Goal: Task Accomplishment & Management: Complete application form

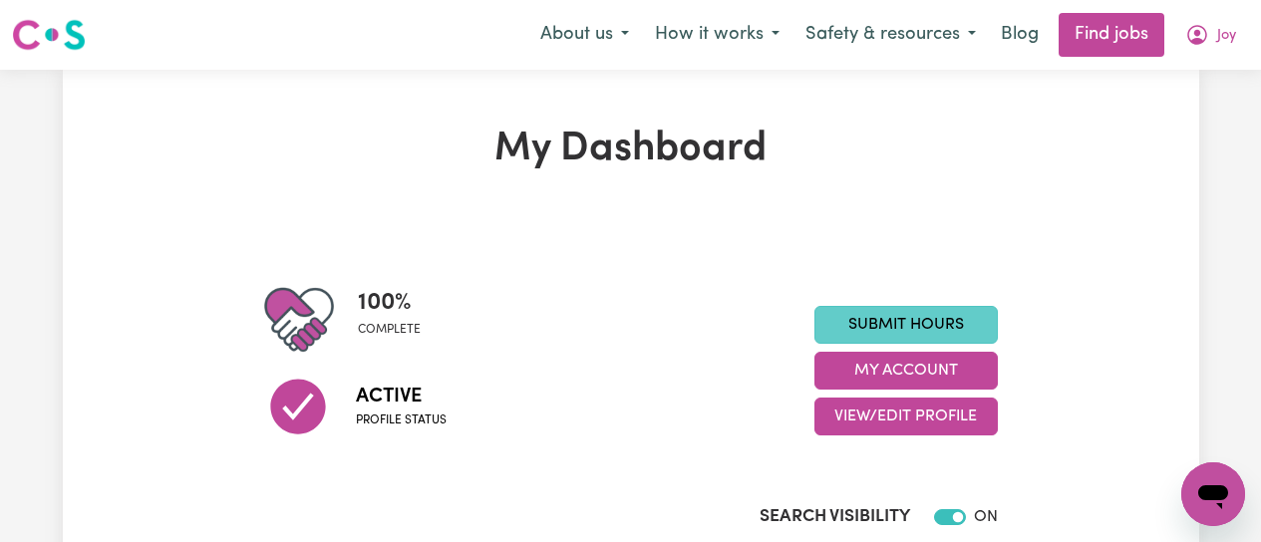
click at [933, 335] on link "Submit Hours" at bounding box center [905, 325] width 183 height 38
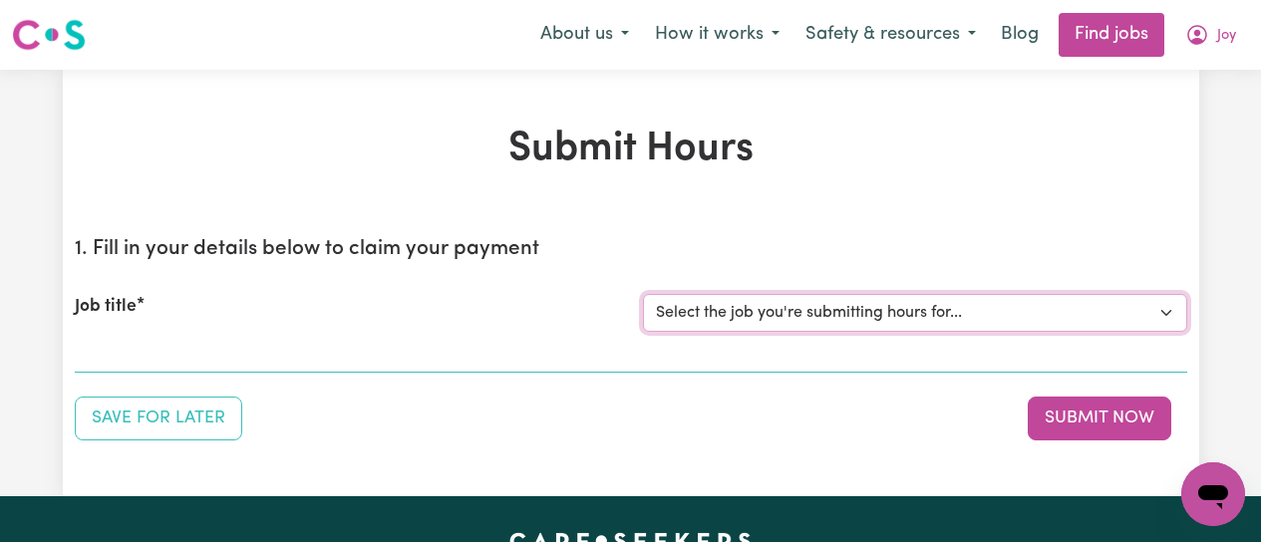
click at [1039, 316] on select "Select the job you're submitting hours for... [[PERSON_NAME]] [DEMOGRAPHIC_DATA…" at bounding box center [915, 313] width 544 height 38
select select "12649"
click at [643, 294] on select "Select the job you're submitting hours for... [[PERSON_NAME]] [DEMOGRAPHIC_DATA…" at bounding box center [915, 313] width 544 height 38
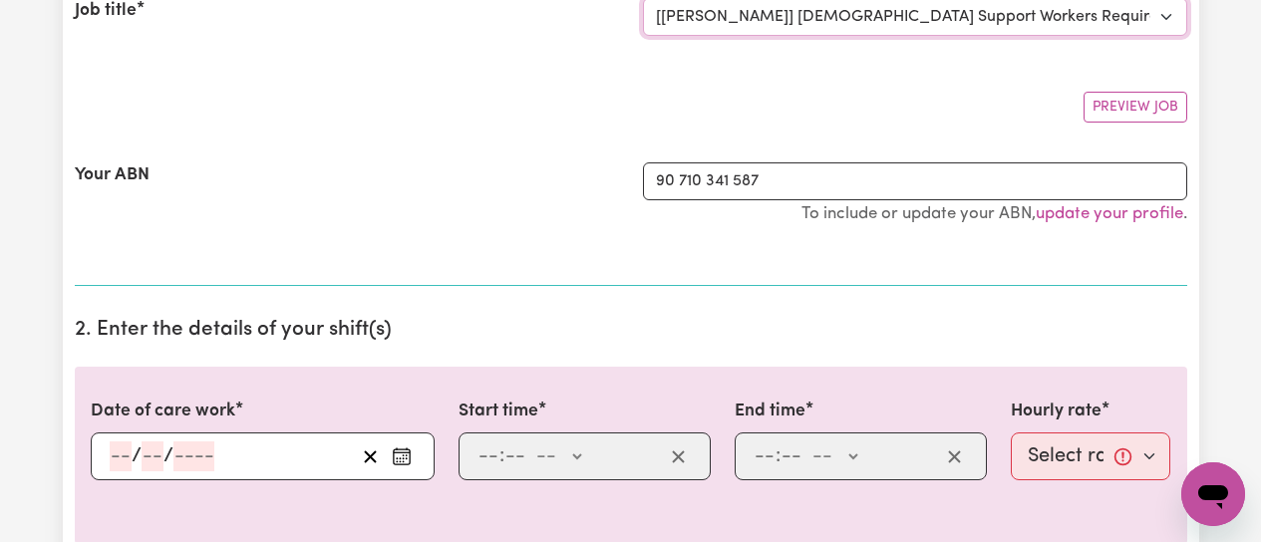
scroll to position [299, 0]
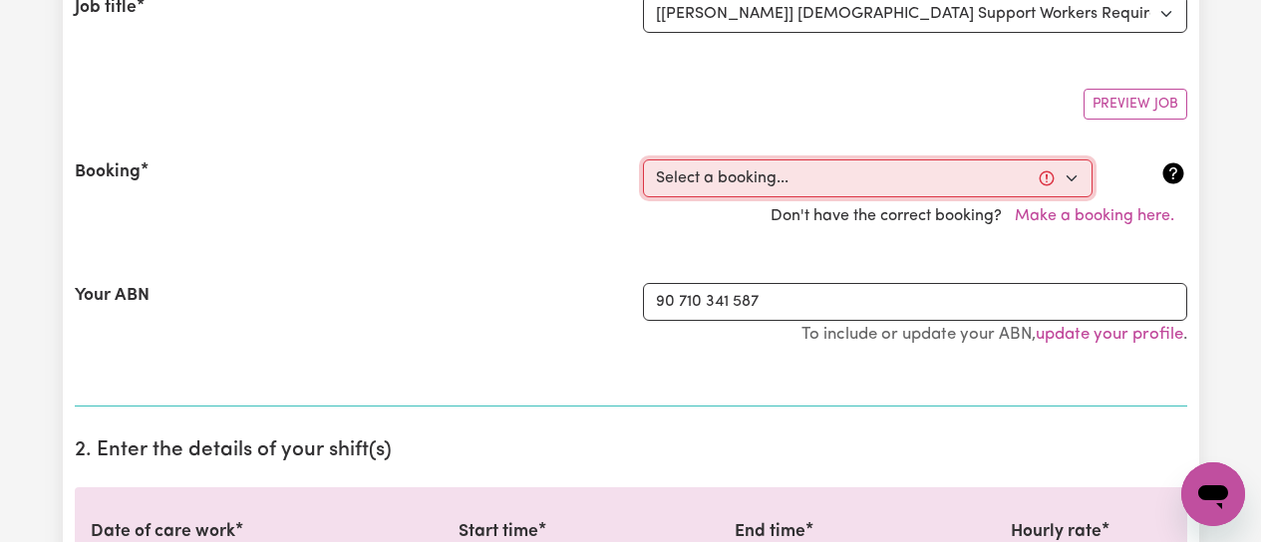
click at [1071, 178] on select "Select a booking... [DATE] 09:00am to 01:00pm (RECURRING) [DATE] 09:00am to 01:…" at bounding box center [867, 178] width 449 height 38
select select "349619"
click at [643, 159] on select "Select a booking... [DATE] 09:00am to 01:00pm (RECURRING) [DATE] 09:00am to 01:…" at bounding box center [867, 178] width 449 height 38
type input "[DATE]"
type input "10"
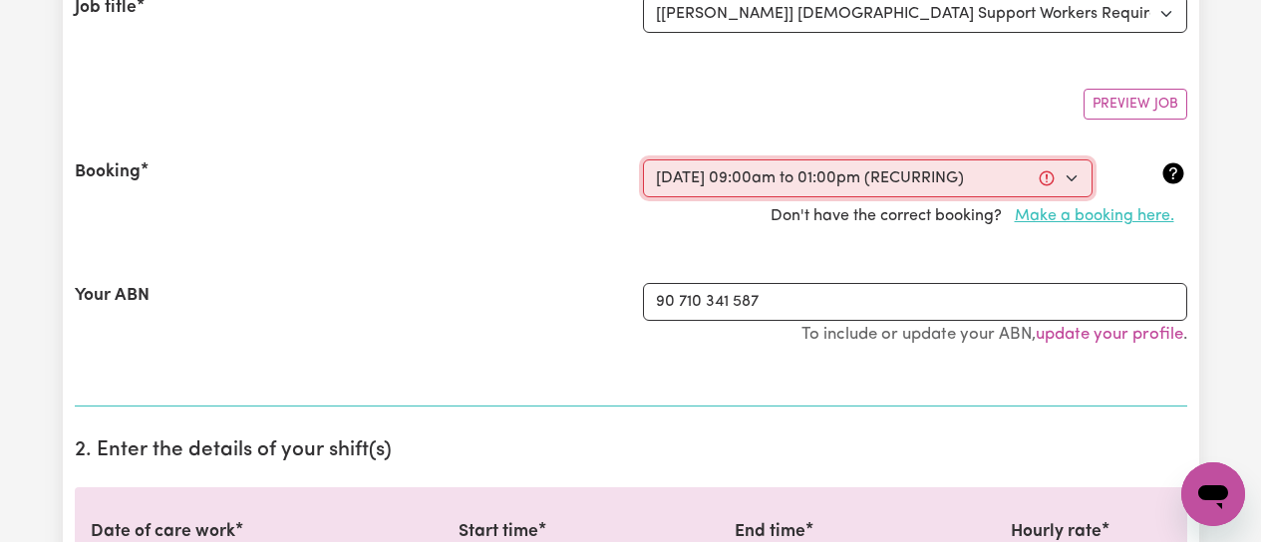
type input "9"
type input "2025"
type input "09:00"
type input "9"
type input "0"
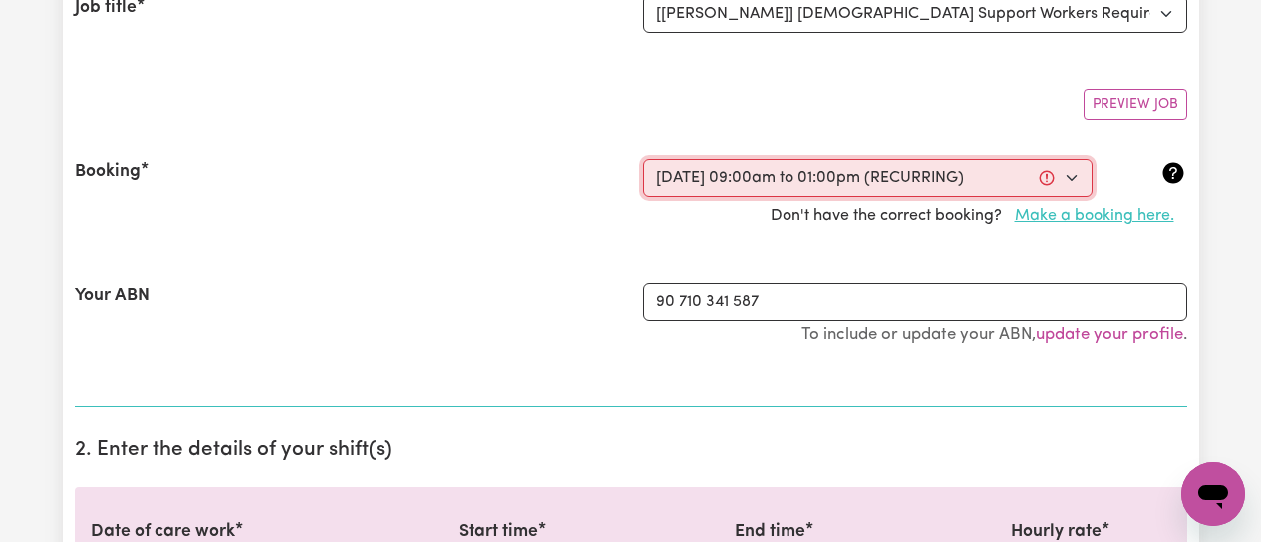
select select "am"
type input "13:00"
type input "1"
type input "0"
select select "pm"
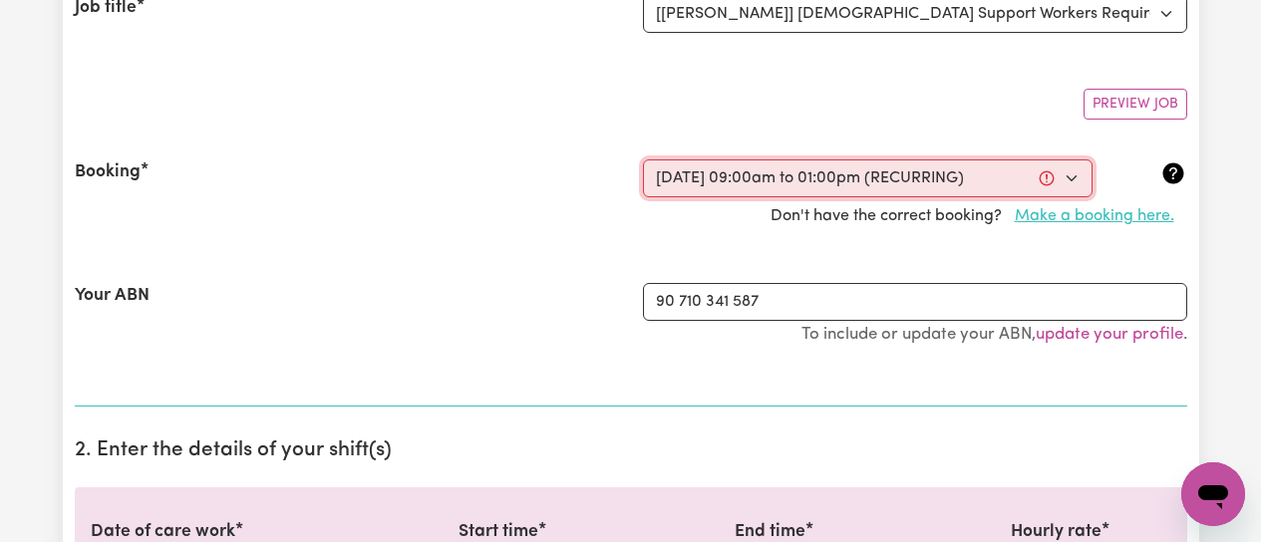
select select "50-Weekday"
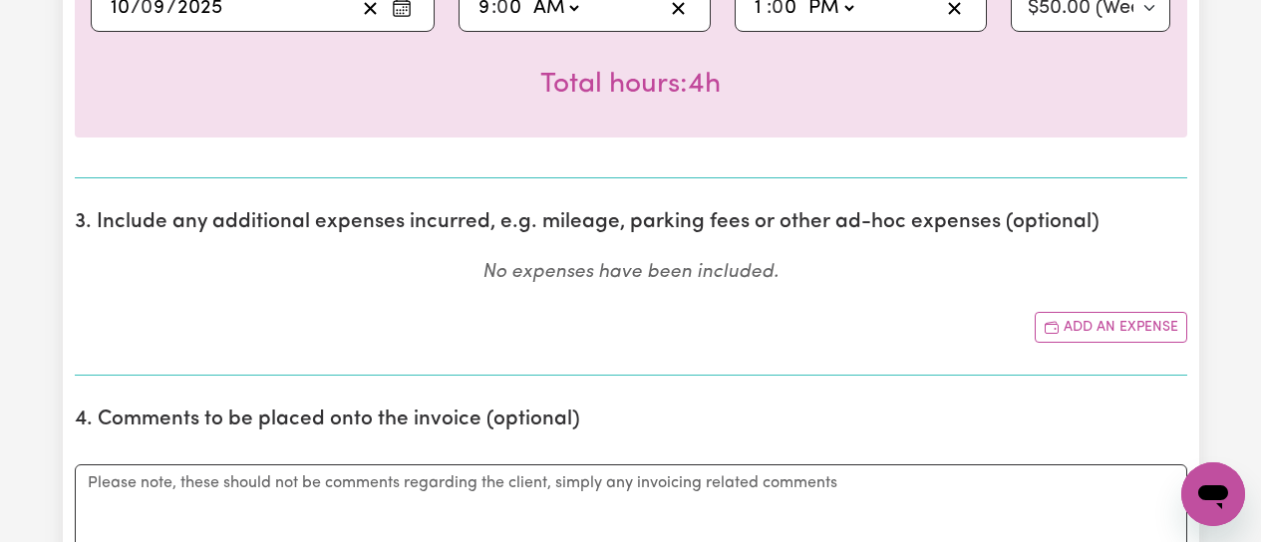
scroll to position [897, 0]
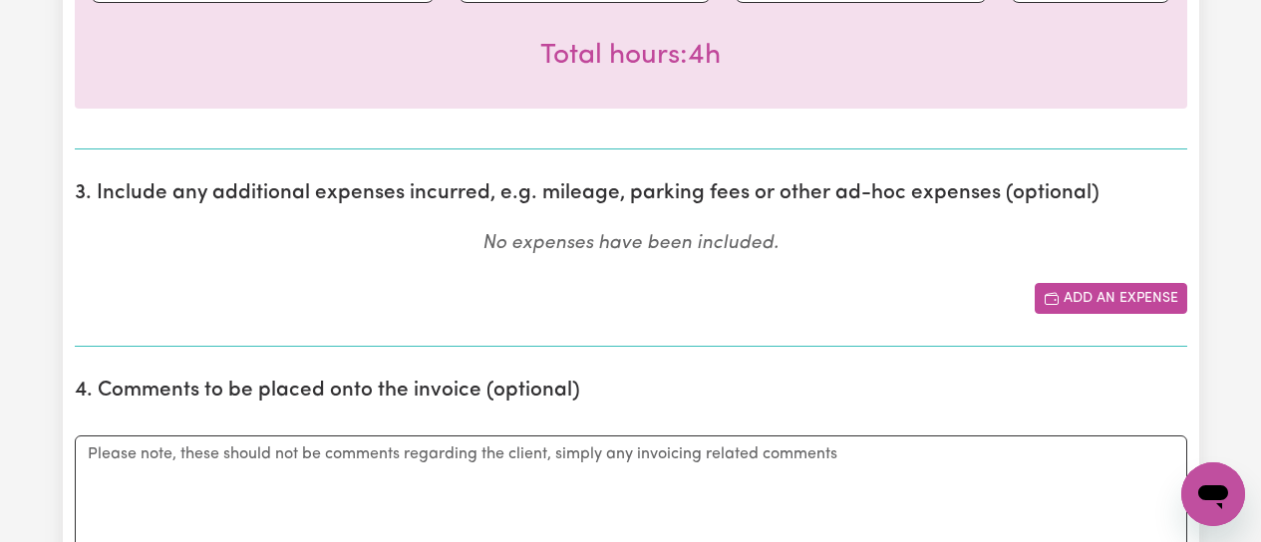
click at [1105, 305] on button "Add an expense" at bounding box center [1110, 298] width 152 height 31
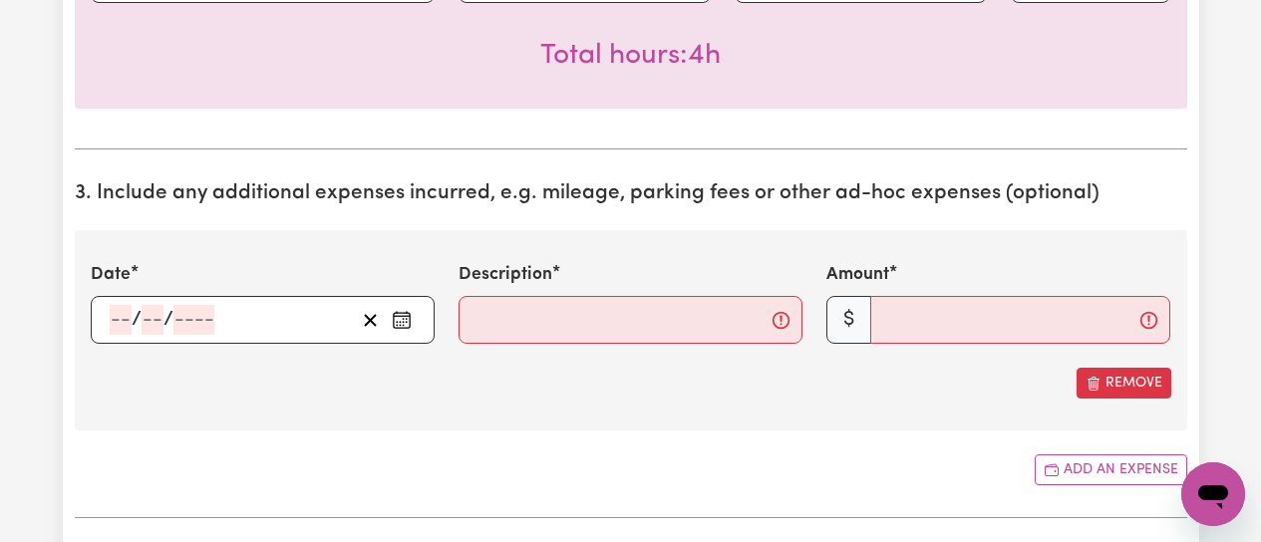
click at [400, 323] on circle "Enter the date of expense" at bounding box center [400, 323] width 2 height 2
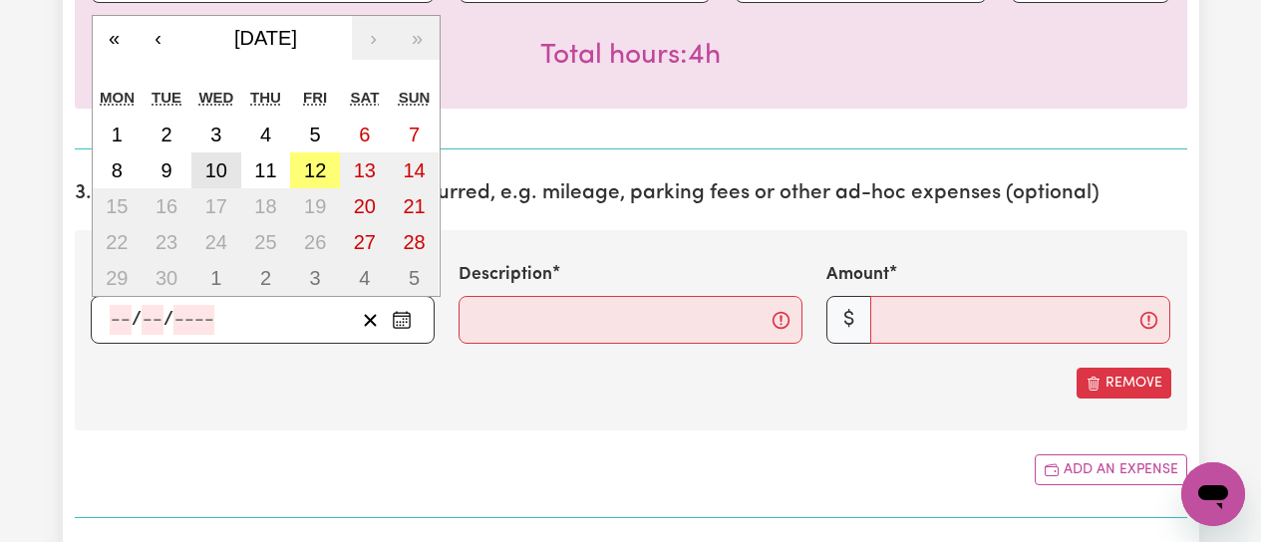
click at [224, 163] on abbr "10" at bounding box center [216, 170] width 22 height 22
type input "[DATE]"
type input "10"
type input "9"
type input "2025"
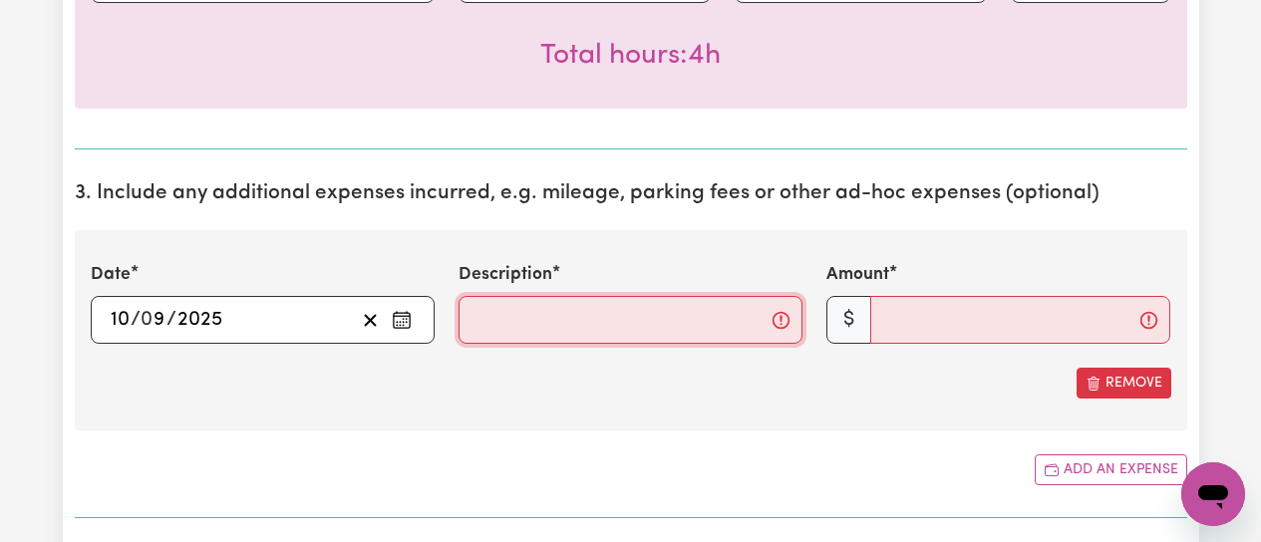
click at [547, 310] on input "Description" at bounding box center [630, 320] width 344 height 48
type input "Mileage from clients home to shops and return"
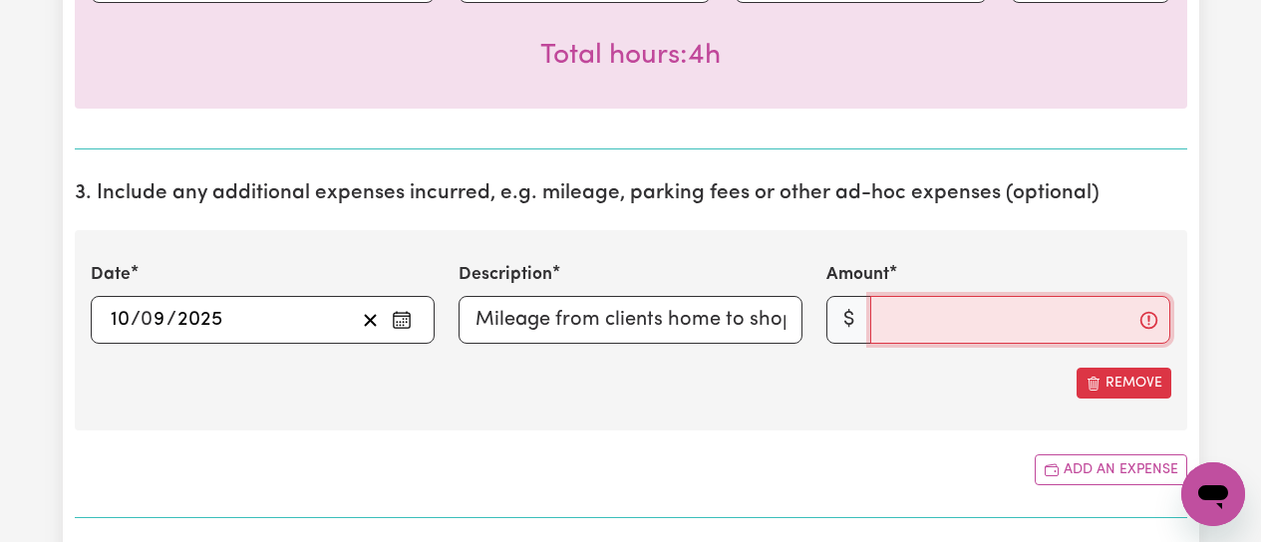
click at [938, 315] on input "Amount" at bounding box center [1020, 320] width 300 height 48
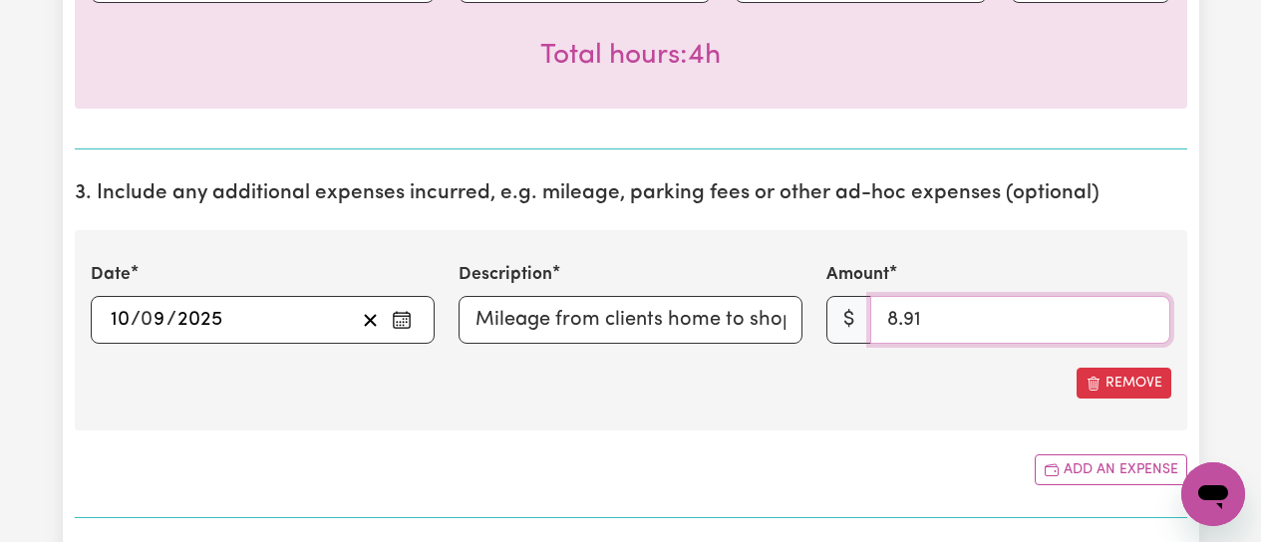
type input "8.91"
drag, startPoint x: 721, startPoint y: 449, endPoint x: 728, endPoint y: 435, distance: 16.5
click at [722, 447] on section "3. Include any additional expenses incurred, e.g. mileage, parking fees or othe…" at bounding box center [631, 341] width 1112 height 353
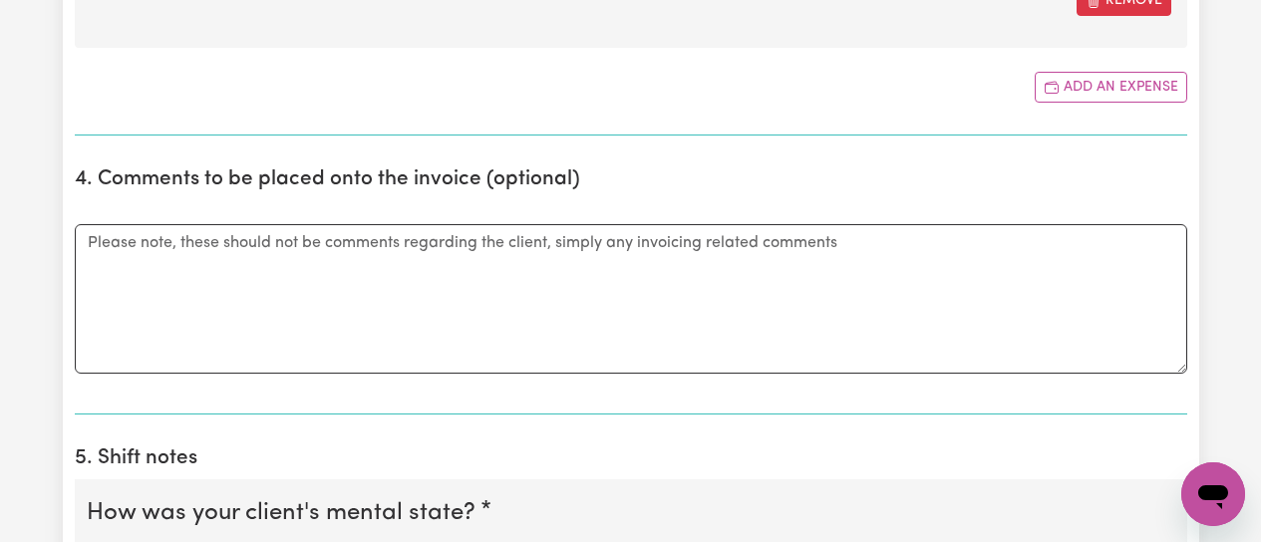
scroll to position [1296, 0]
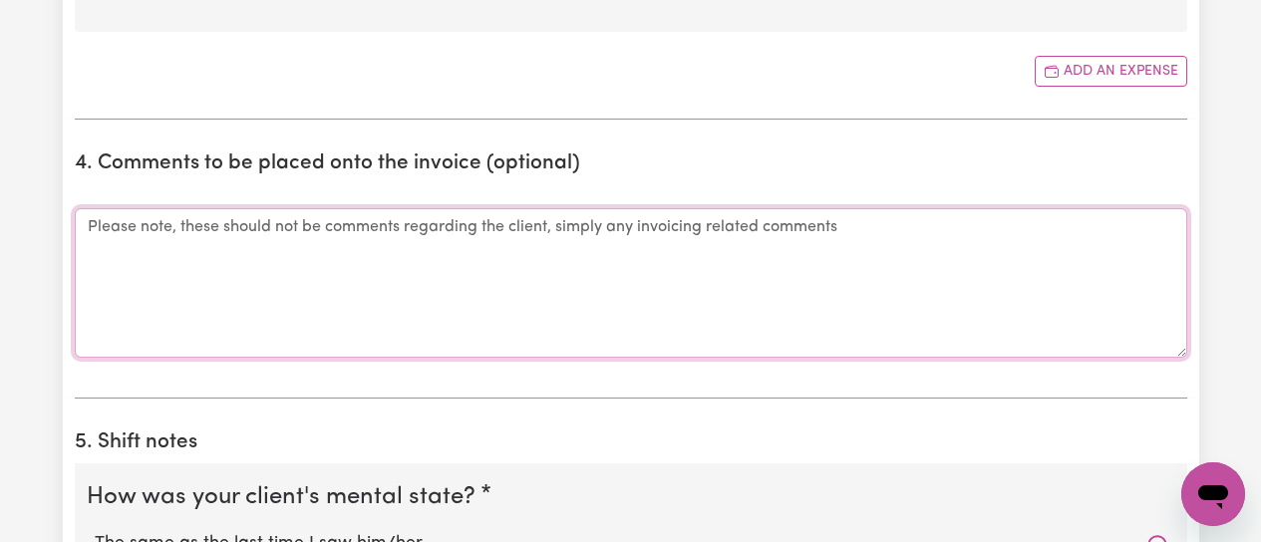
click at [156, 228] on textarea "Comments" at bounding box center [631, 282] width 1112 height 149
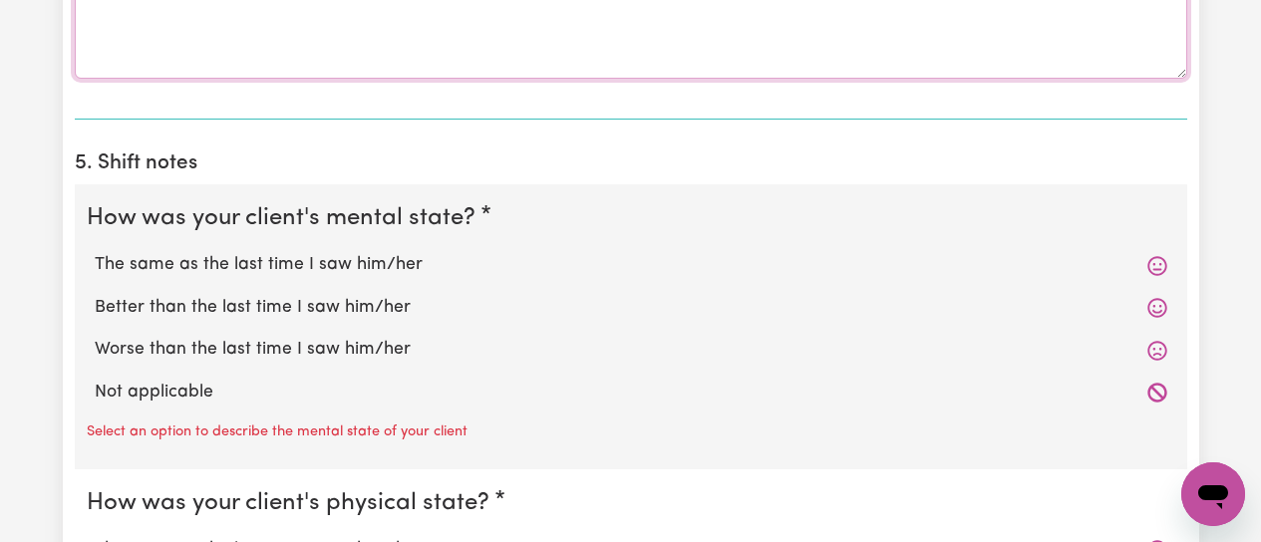
scroll to position [1595, 0]
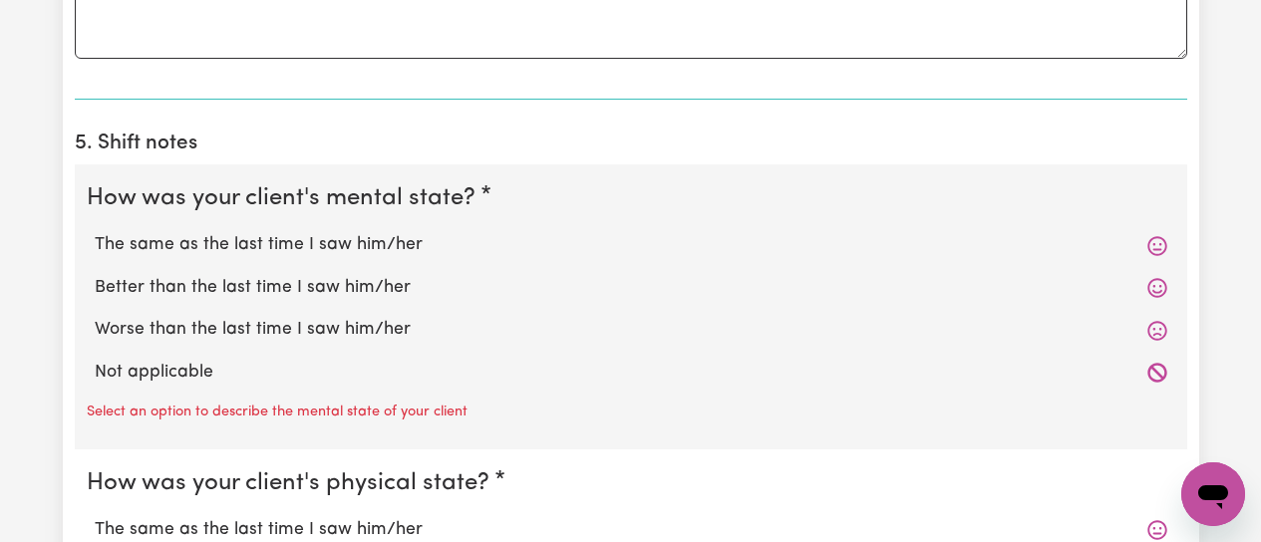
click at [278, 242] on label "The same as the last time I saw him/her" at bounding box center [631, 245] width 1072 height 26
click at [95, 232] on input "The same as the last time I saw him/her" at bounding box center [94, 231] width 1 height 1
radio input "true"
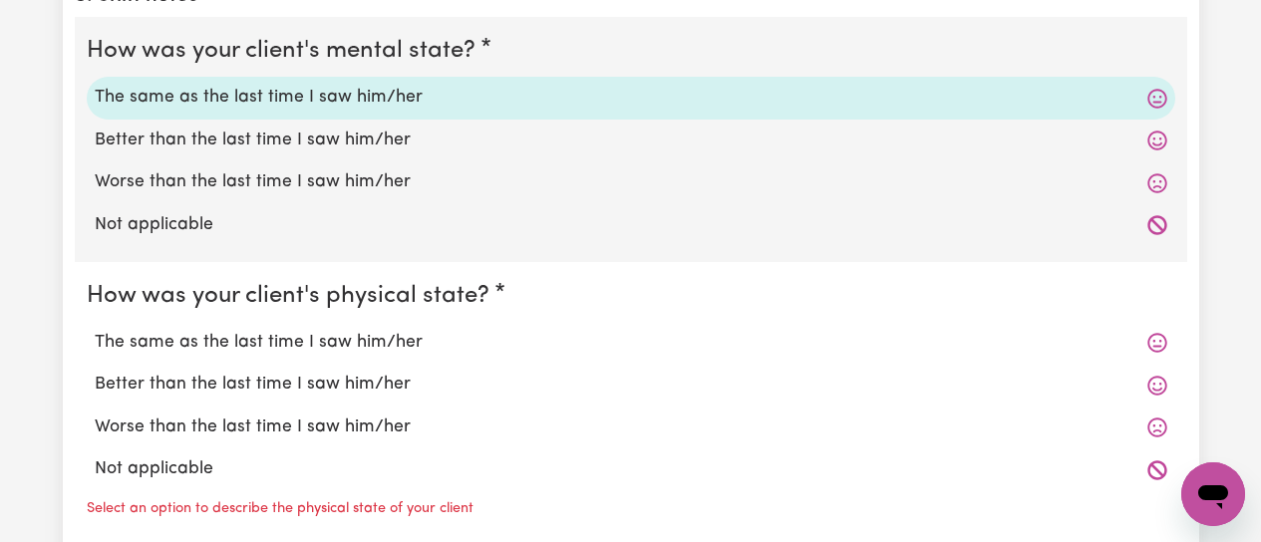
scroll to position [1794, 0]
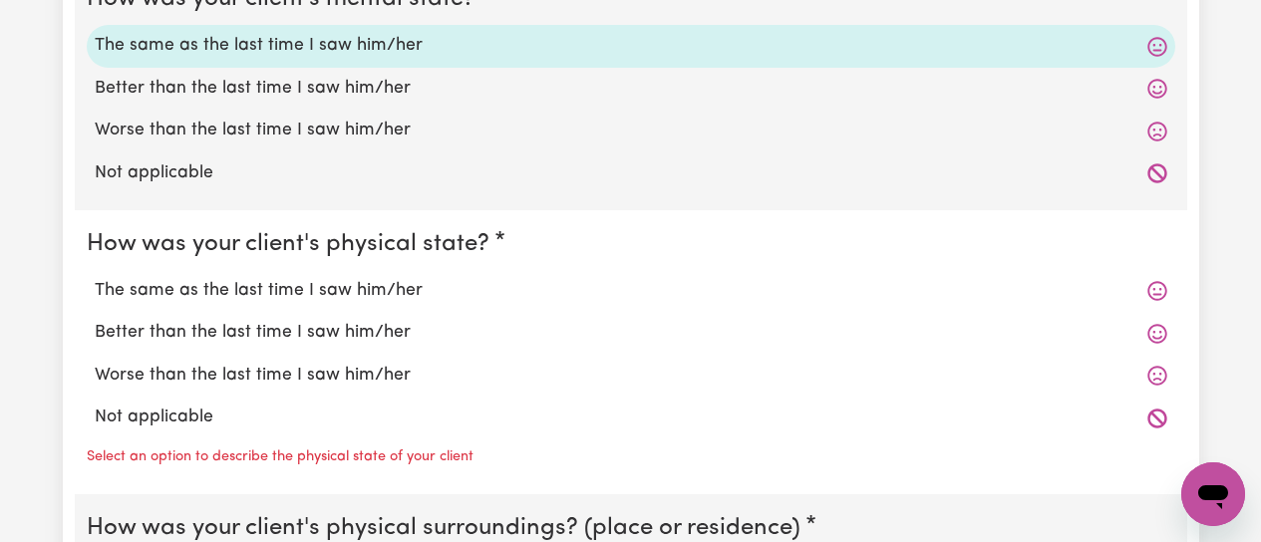
click at [260, 288] on label "The same as the last time I saw him/her" at bounding box center [631, 291] width 1072 height 26
click at [95, 278] on input "The same as the last time I saw him/her" at bounding box center [94, 277] width 1 height 1
radio input "true"
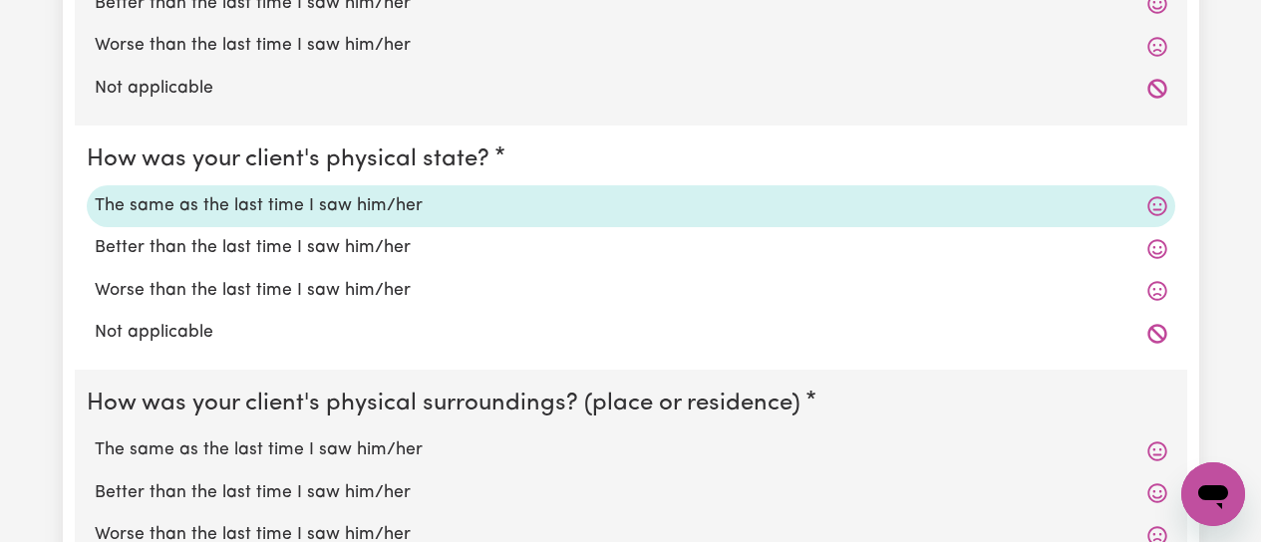
scroll to position [2093, 0]
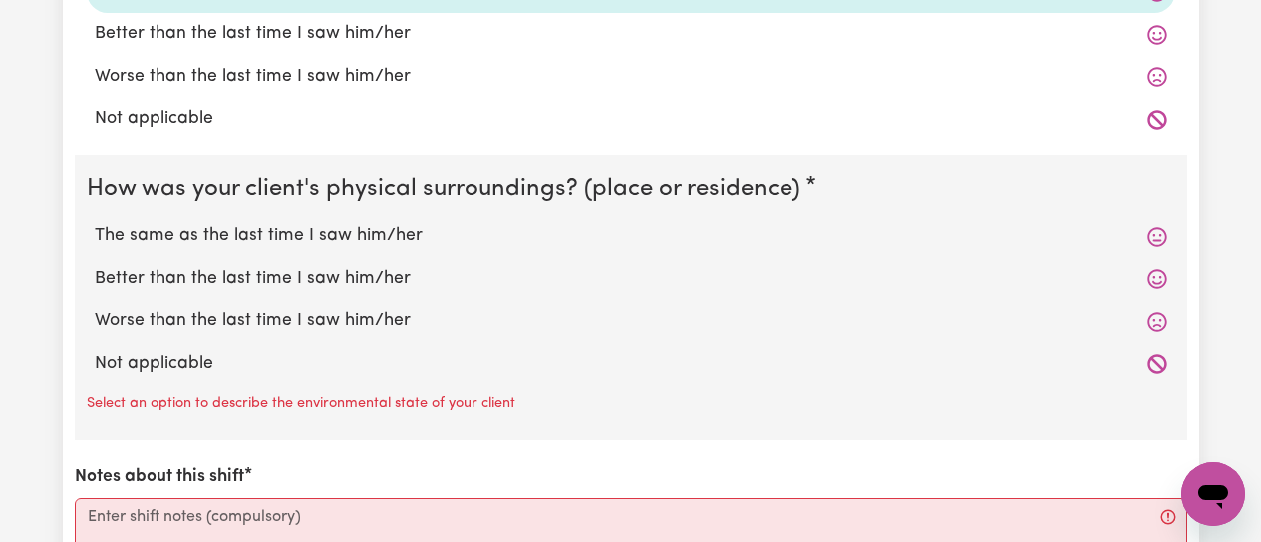
click at [283, 239] on label "The same as the last time I saw him/her" at bounding box center [631, 236] width 1072 height 26
click at [95, 223] on input "The same as the last time I saw him/her" at bounding box center [94, 222] width 1 height 1
radio input "true"
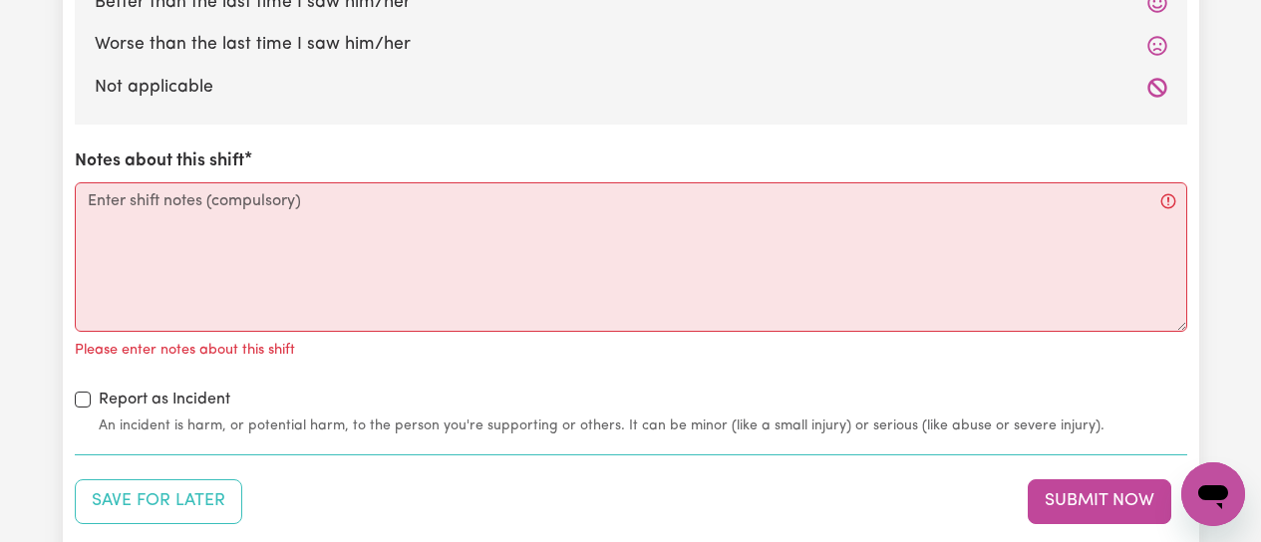
scroll to position [2392, 0]
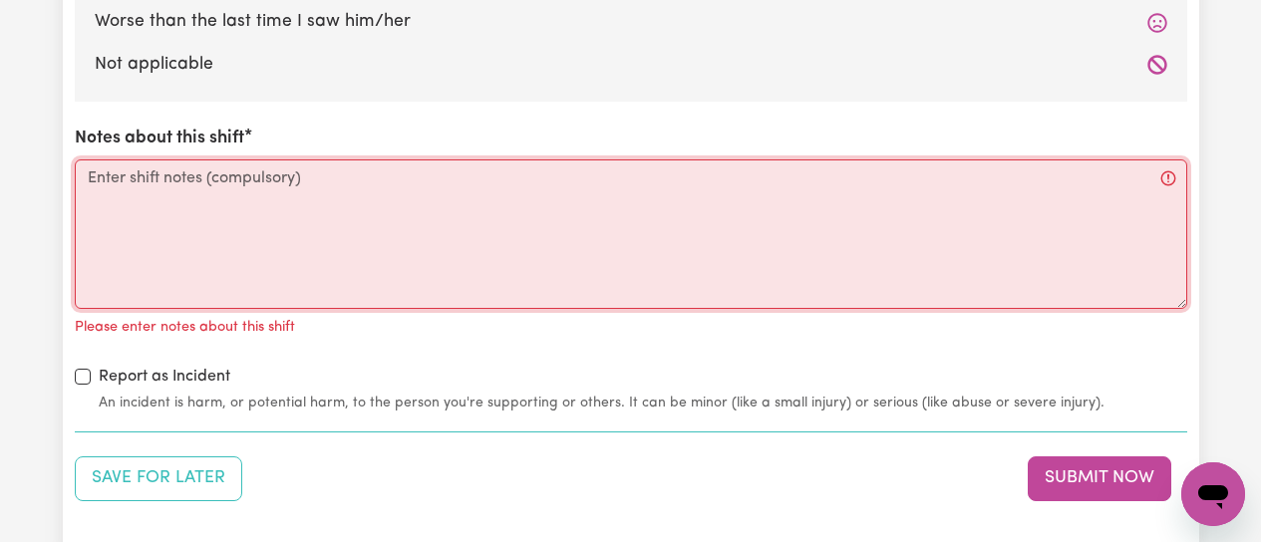
click at [166, 186] on textarea "Notes about this shift" at bounding box center [631, 233] width 1112 height 149
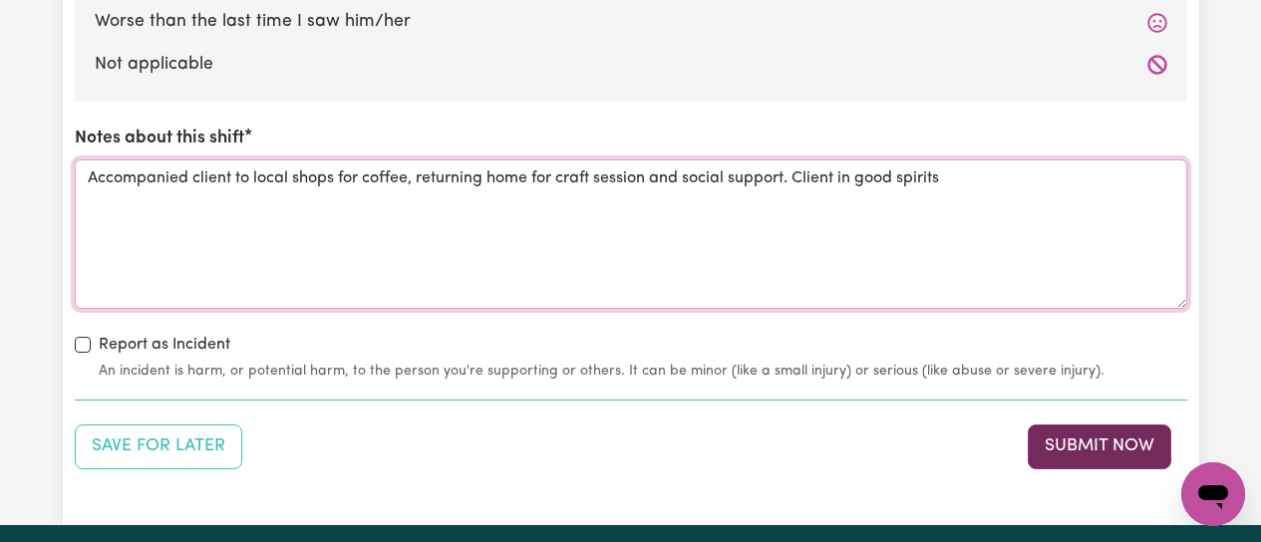
type textarea "Accompanied client to local shops for coffee, returning home for craft session …"
click at [1062, 438] on button "Submit Now" at bounding box center [1100, 447] width 144 height 44
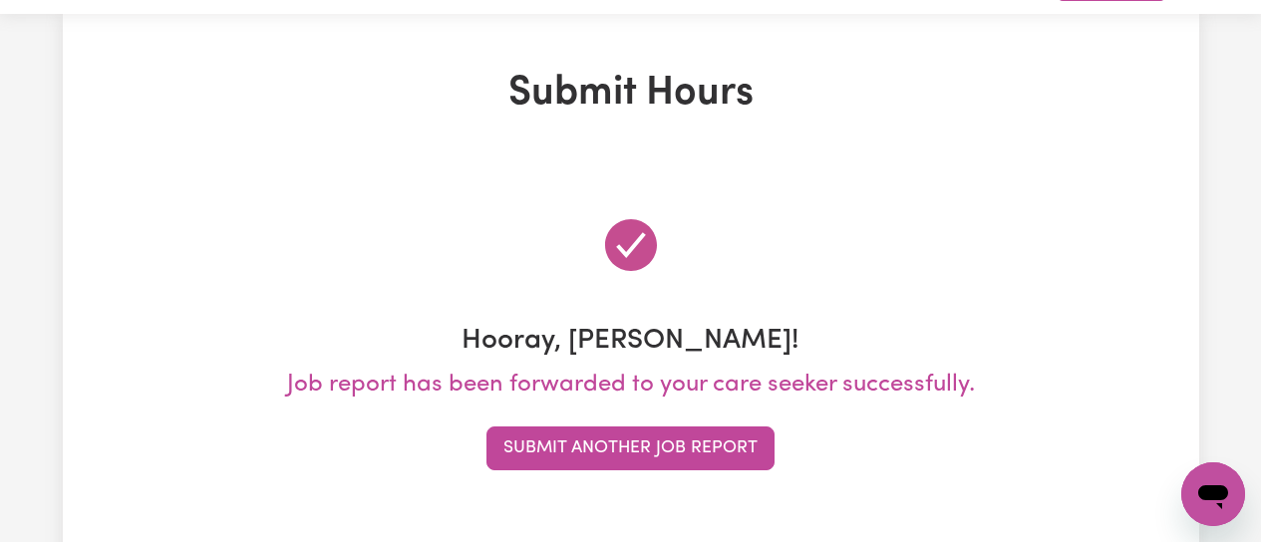
scroll to position [0, 0]
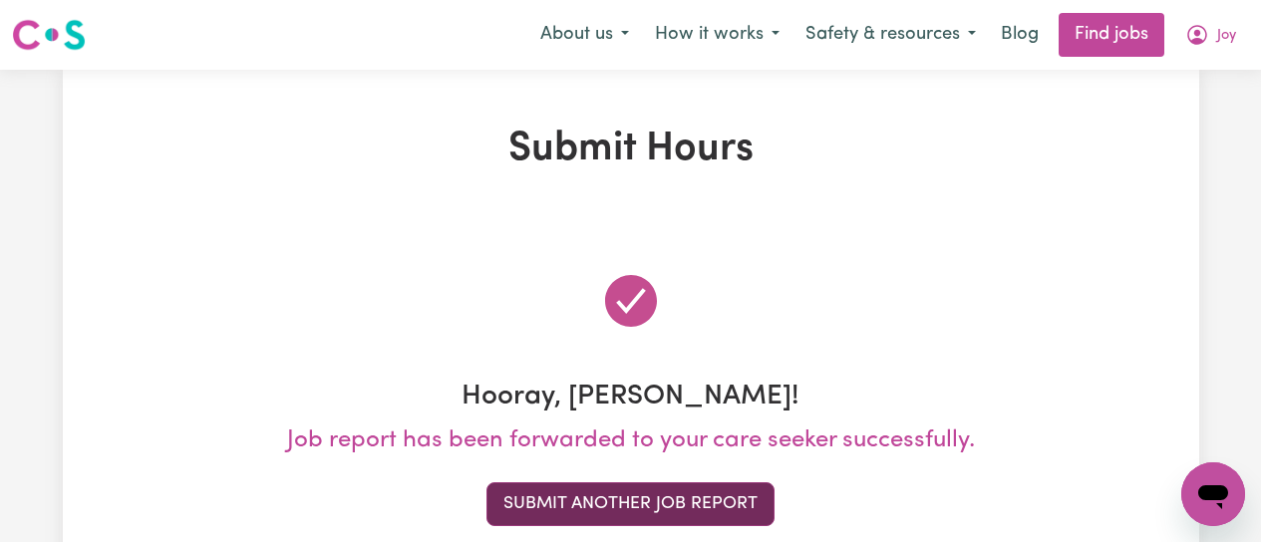
click at [705, 502] on button "Submit Another Job Report" at bounding box center [630, 504] width 288 height 44
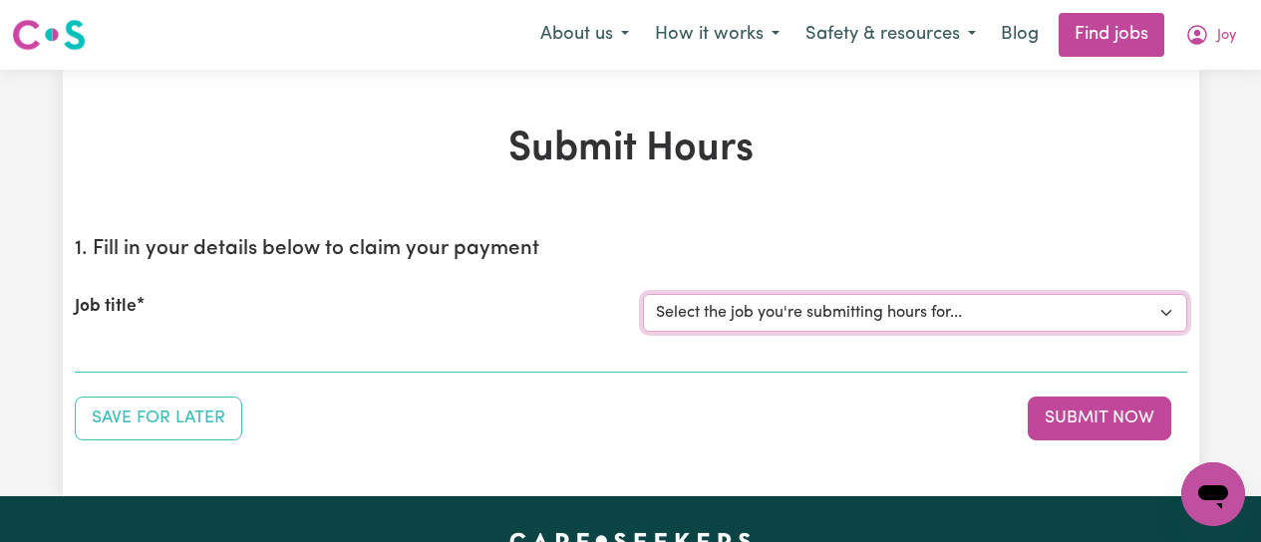
click at [1058, 309] on select "Select the job you're submitting hours for... [[PERSON_NAME]] [DEMOGRAPHIC_DATA…" at bounding box center [915, 313] width 544 height 38
click at [643, 294] on select "Select the job you're submitting hours for... [[PERSON_NAME]] [DEMOGRAPHIC_DATA…" at bounding box center [915, 313] width 544 height 38
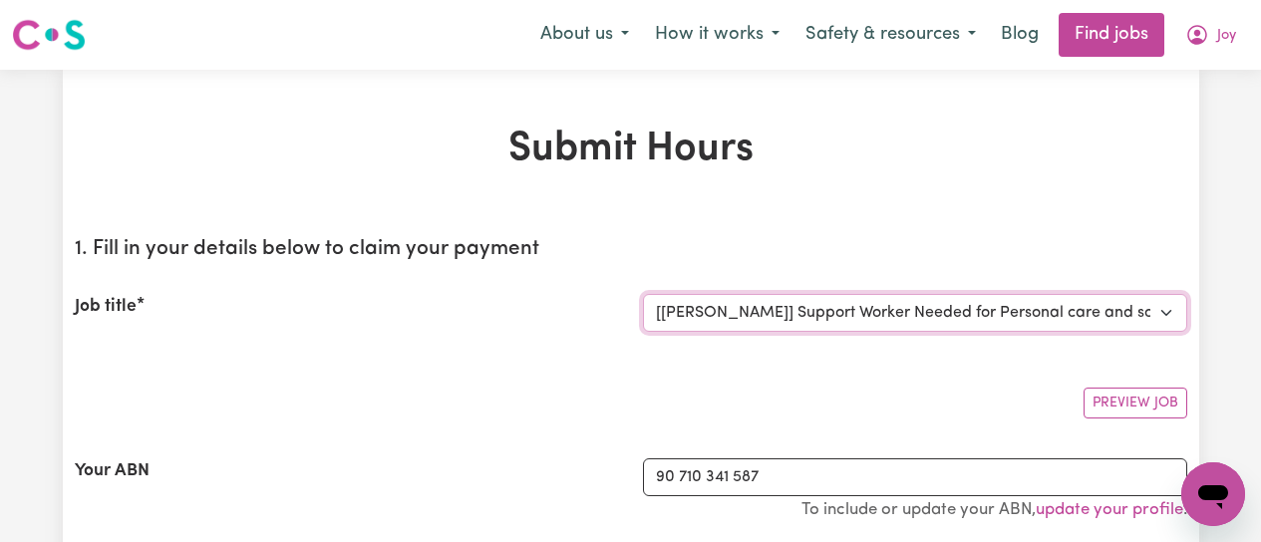
click at [1169, 305] on select "Select the job you're submitting hours for... [[PERSON_NAME]] [DEMOGRAPHIC_DATA…" at bounding box center [915, 313] width 544 height 38
select select "12649"
click at [643, 294] on select "Select the job you're submitting hours for... [[PERSON_NAME]] [DEMOGRAPHIC_DATA…" at bounding box center [915, 313] width 544 height 38
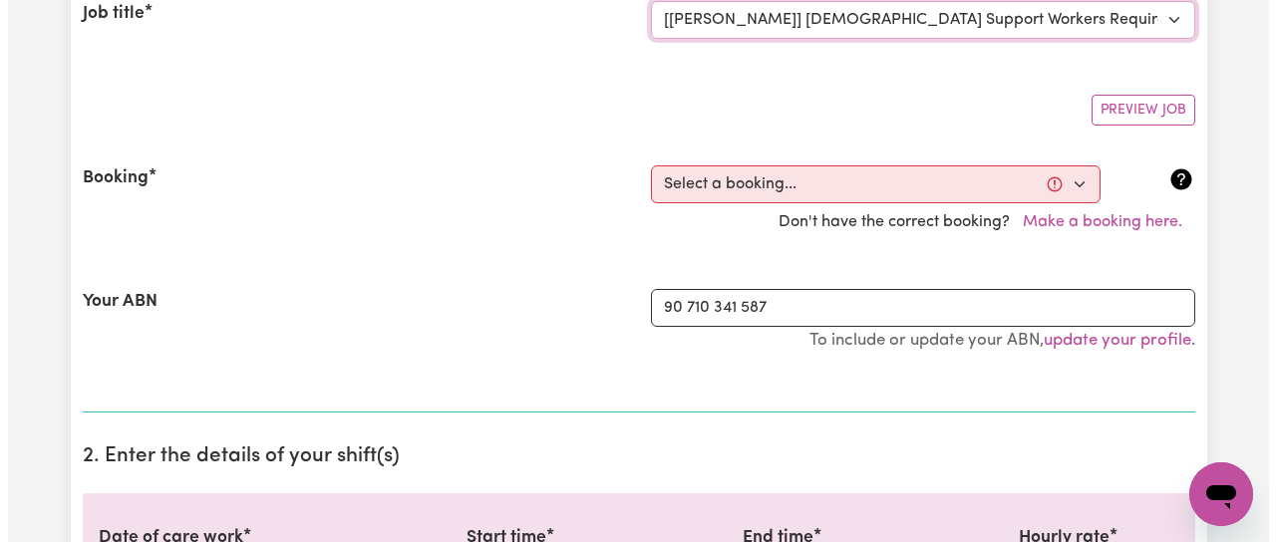
scroll to position [299, 0]
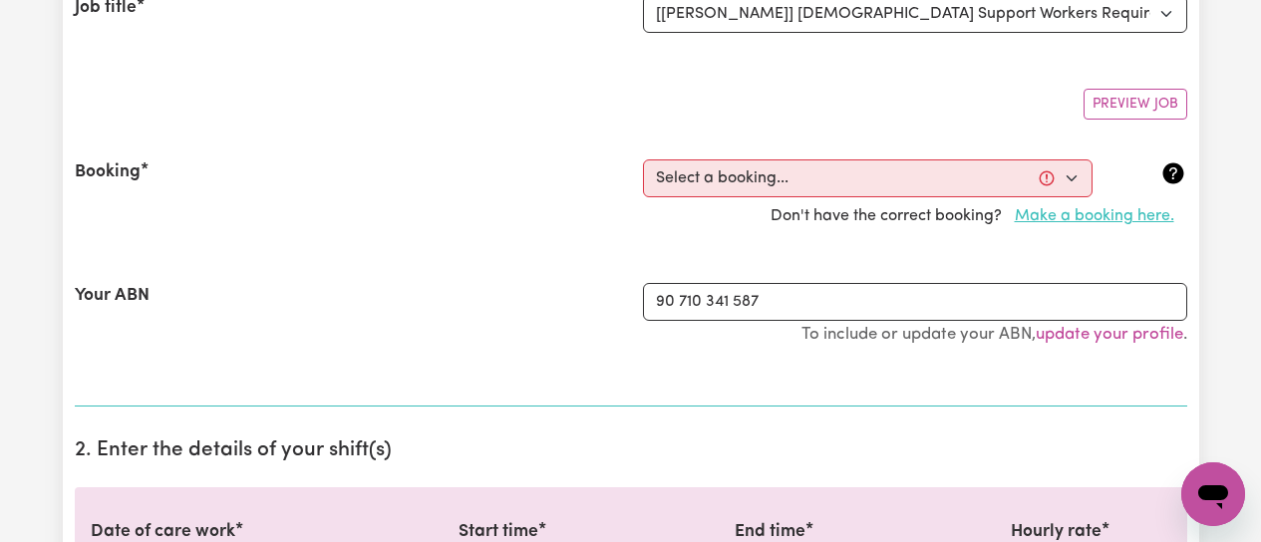
click at [1094, 226] on button "Make a booking here." at bounding box center [1094, 216] width 185 height 38
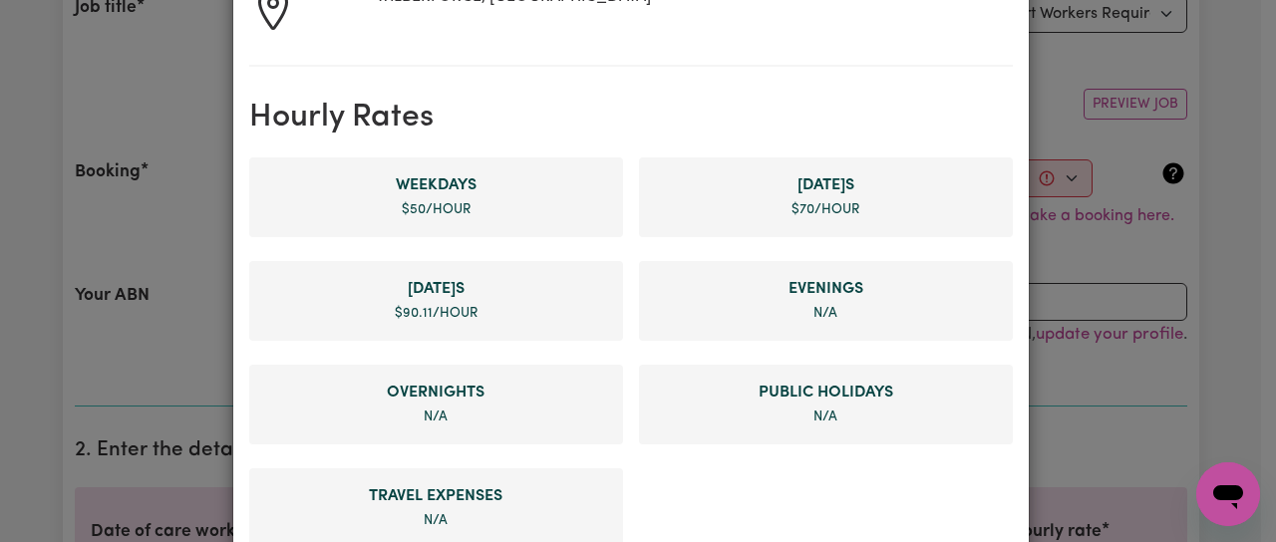
scroll to position [399, 0]
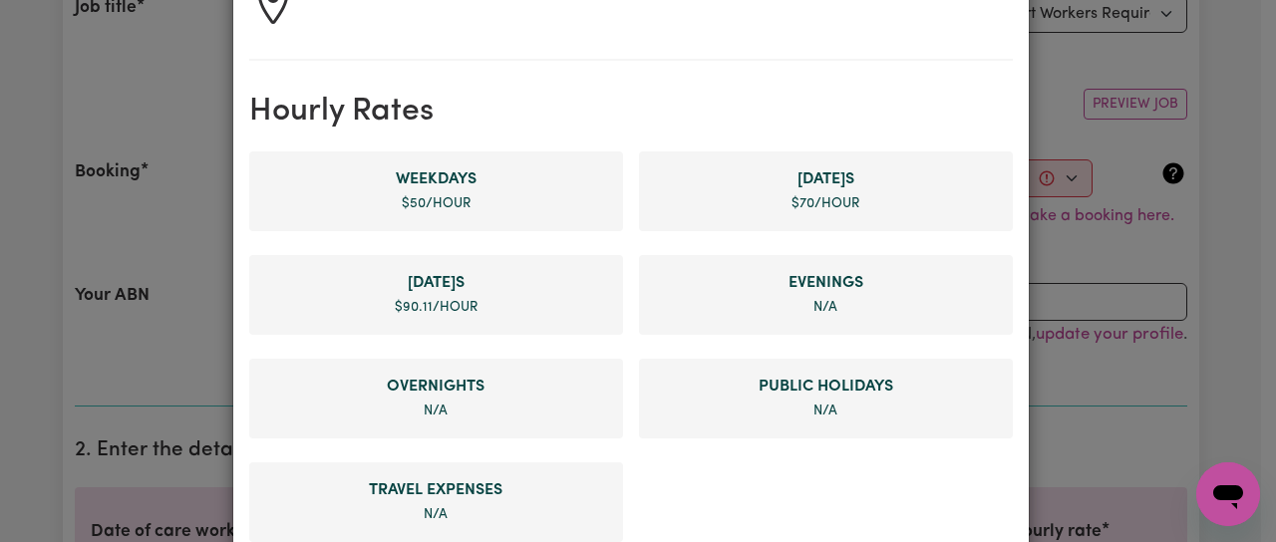
click at [541, 204] on li "Weekday s $ 50 /hour" at bounding box center [436, 191] width 374 height 80
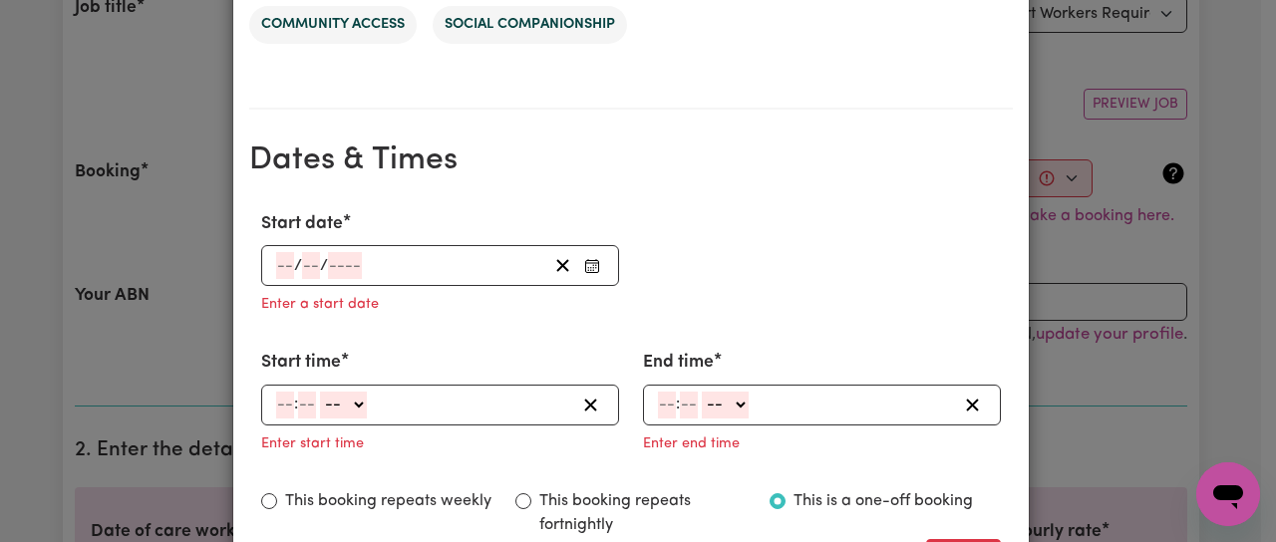
scroll to position [1096, 0]
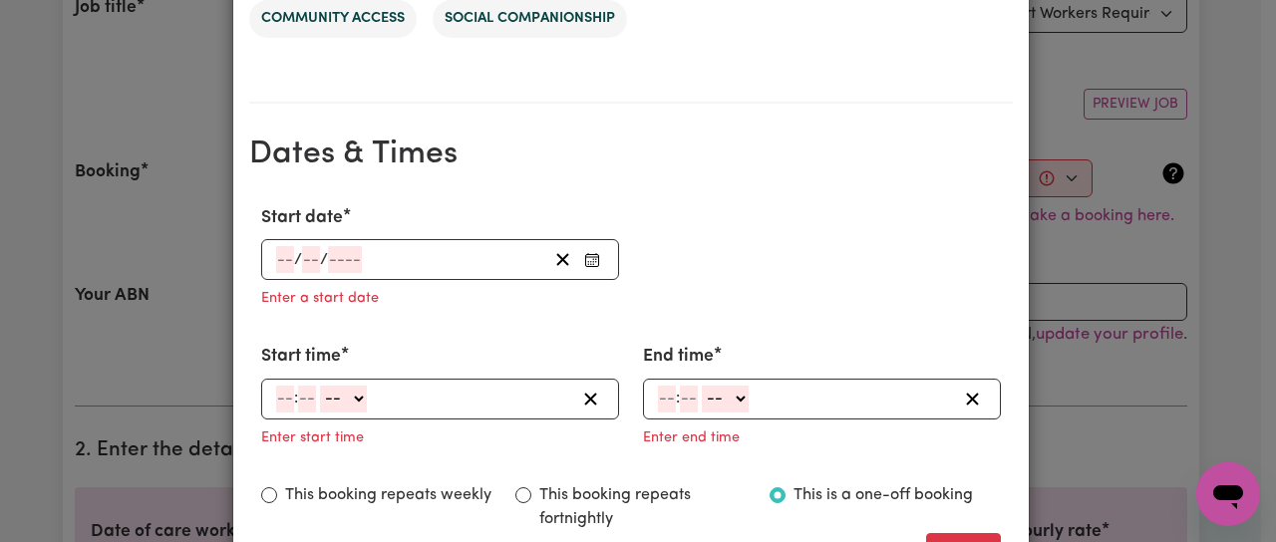
click at [585, 262] on rect "Enter Start date" at bounding box center [591, 260] width 13 height 12
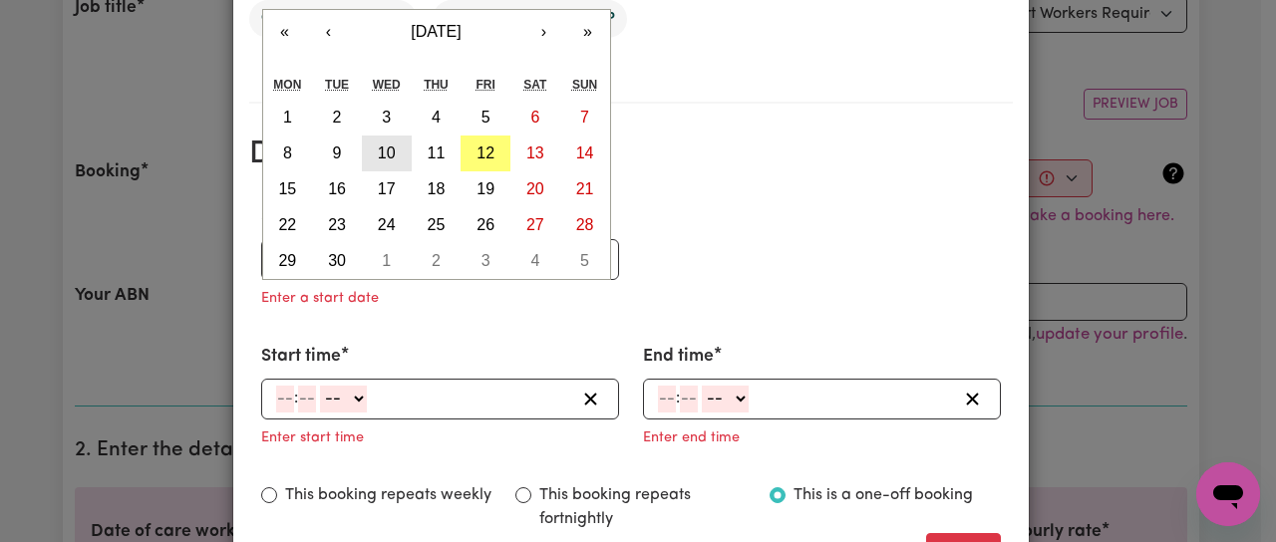
click at [378, 152] on abbr "10" at bounding box center [387, 153] width 18 height 17
type input "[DATE]"
type input "10"
type input "9"
type input "2025"
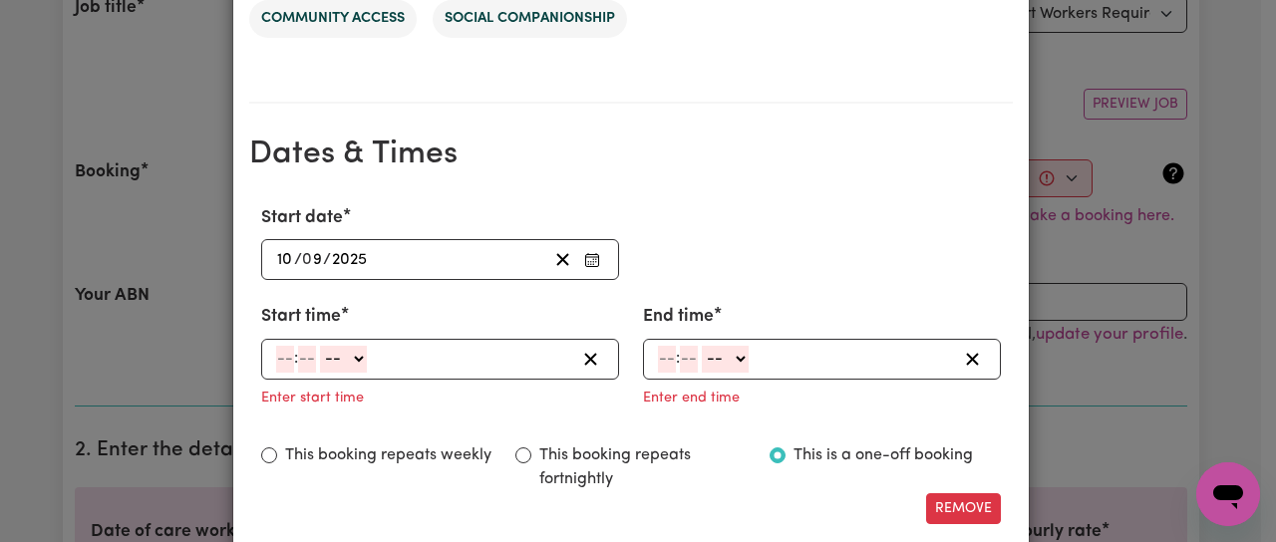
click at [376, 365] on div ": -- AM PM" at bounding box center [424, 359] width 301 height 27
type input "1"
click at [295, 355] on input "number" at bounding box center [299, 359] width 18 height 27
type input "0"
click at [359, 360] on div "1 : 0 0 -- AM PM" at bounding box center [424, 359] width 301 height 27
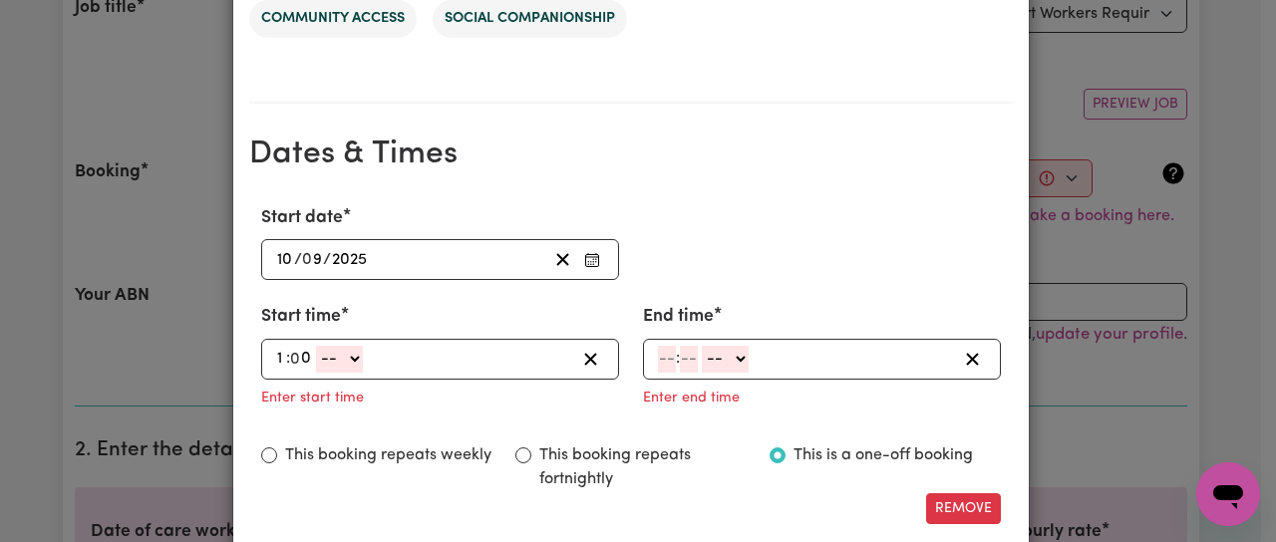
click at [351, 360] on select "-- AM PM" at bounding box center [339, 359] width 47 height 27
select select "pm"
click at [316, 346] on select "-- AM PM" at bounding box center [339, 359] width 47 height 27
type input "13:00"
click at [661, 371] on input "number" at bounding box center [667, 359] width 18 height 27
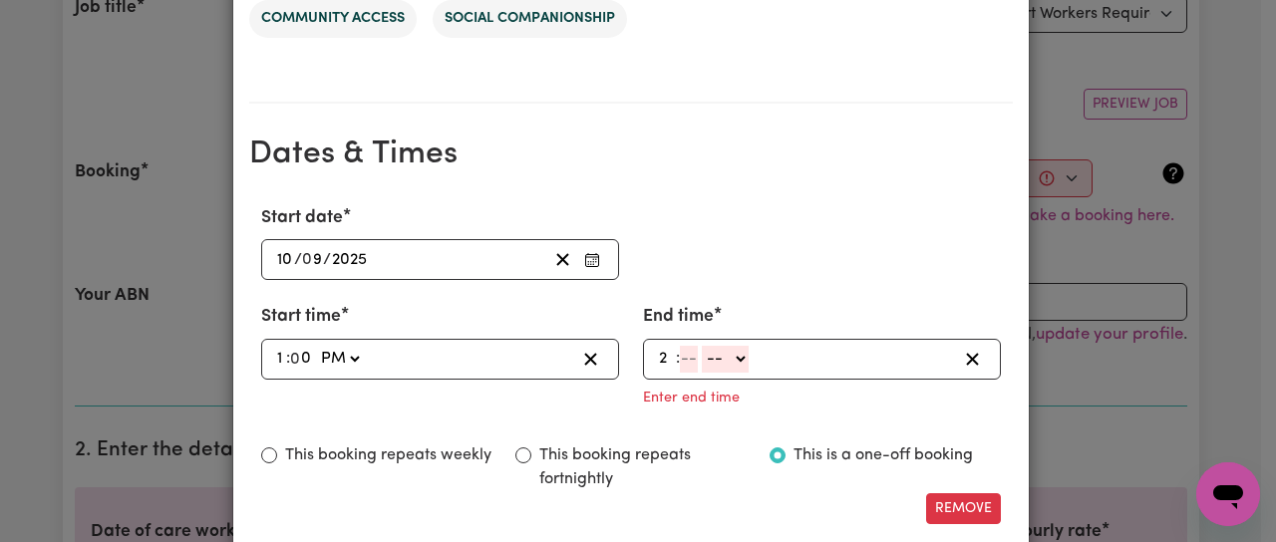
type input "2"
type input "30"
click at [736, 360] on select "-- AM PM" at bounding box center [721, 359] width 47 height 27
select select "pm"
click at [698, 346] on select "-- AM PM" at bounding box center [721, 359] width 47 height 27
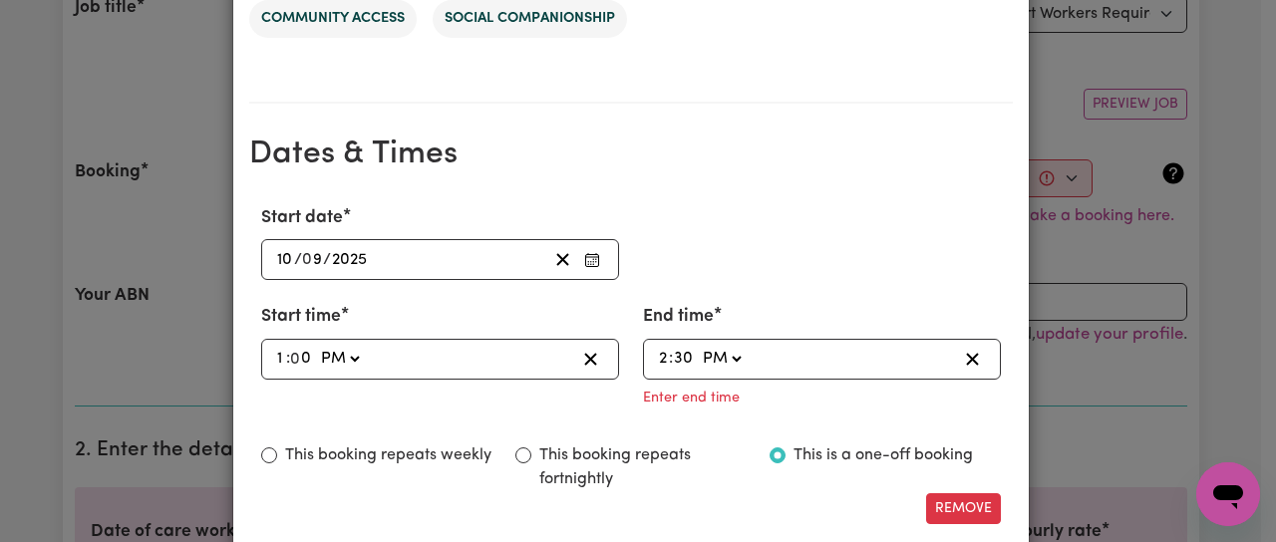
type input "14:30"
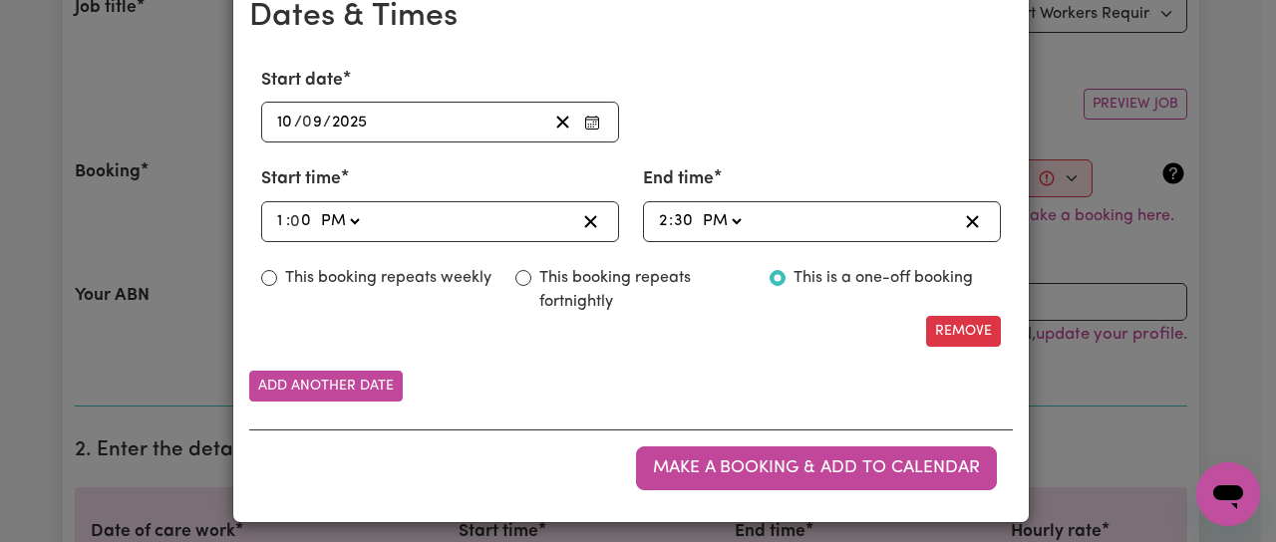
scroll to position [1243, 0]
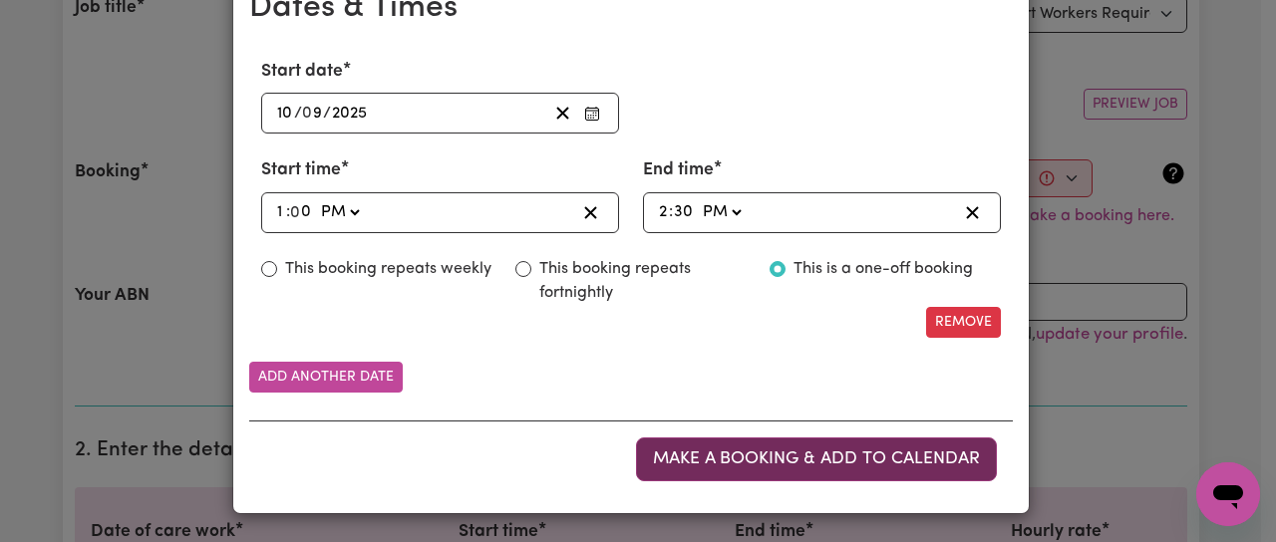
click at [803, 452] on span "Make a booking & add to calendar" at bounding box center [816, 458] width 327 height 17
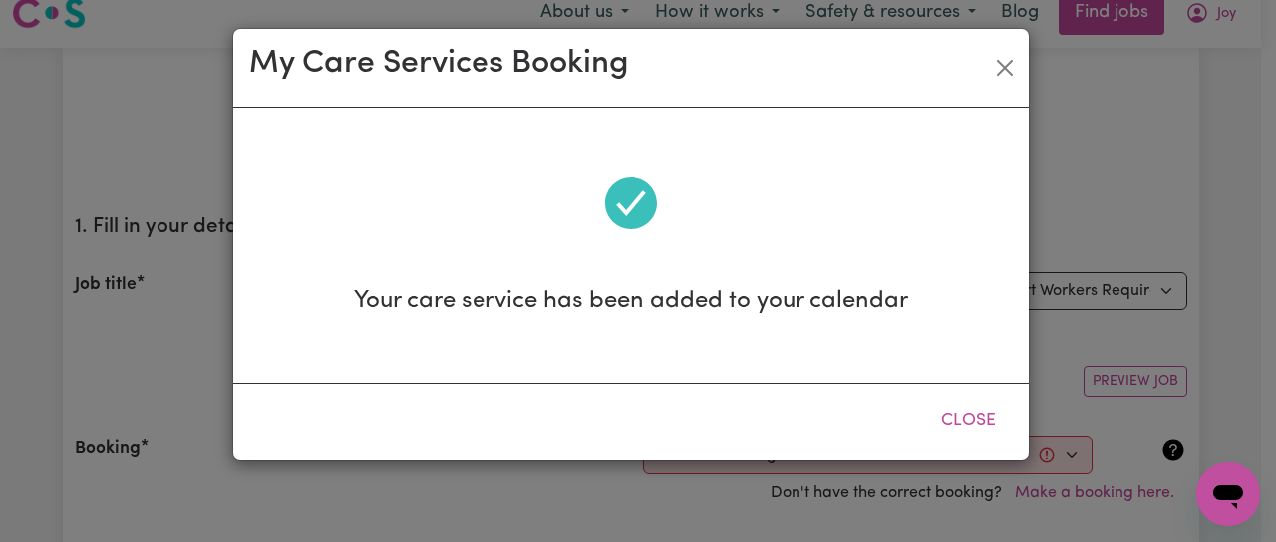
scroll to position [0, 0]
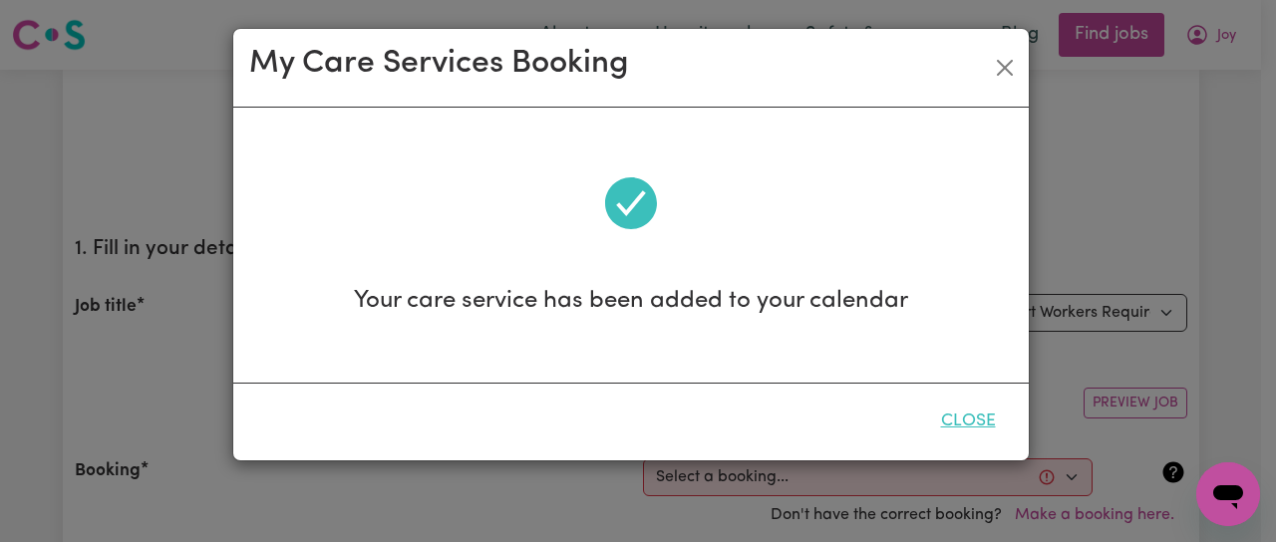
click at [960, 419] on button "Close" at bounding box center [968, 422] width 89 height 44
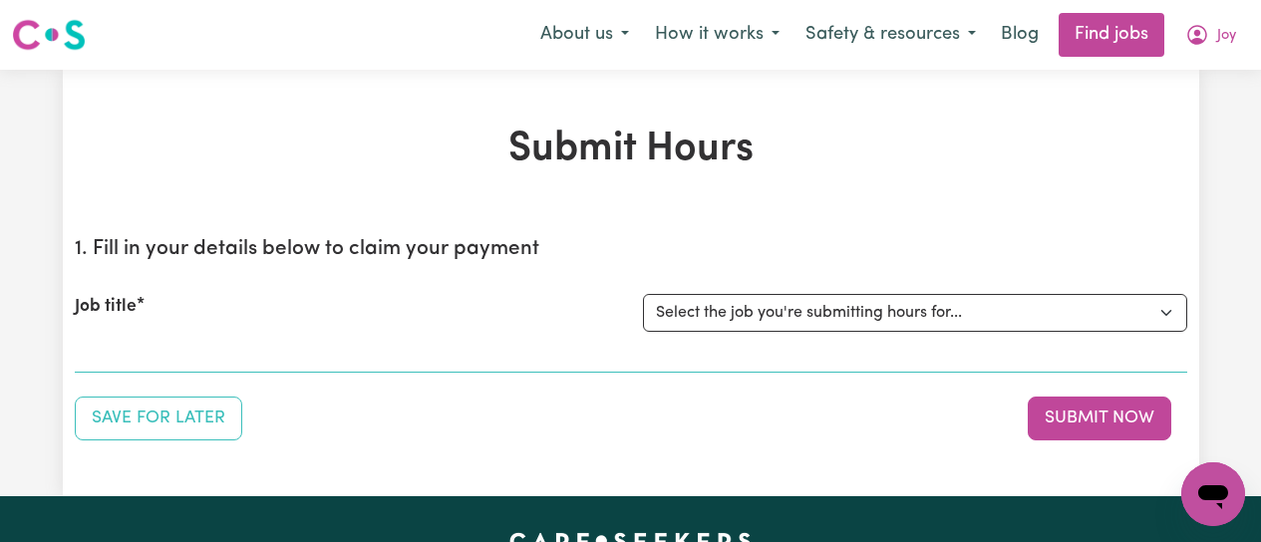
select select "12649"
click at [643, 294] on select "Select the job you're submitting hours for... [[PERSON_NAME]] [DEMOGRAPHIC_DATA…" at bounding box center [915, 313] width 544 height 38
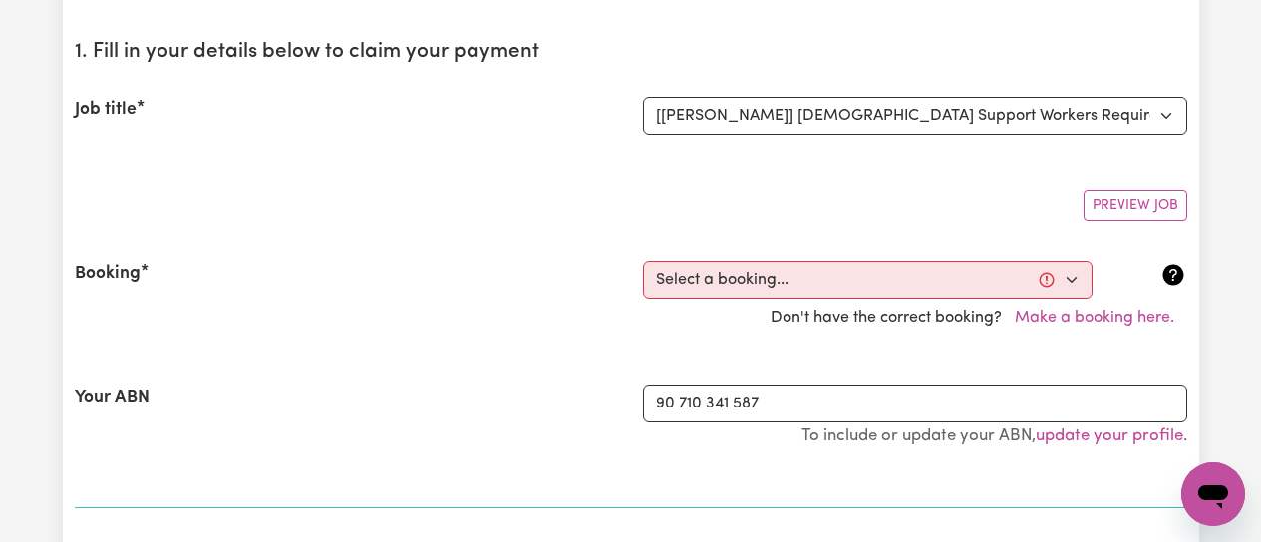
scroll to position [199, 0]
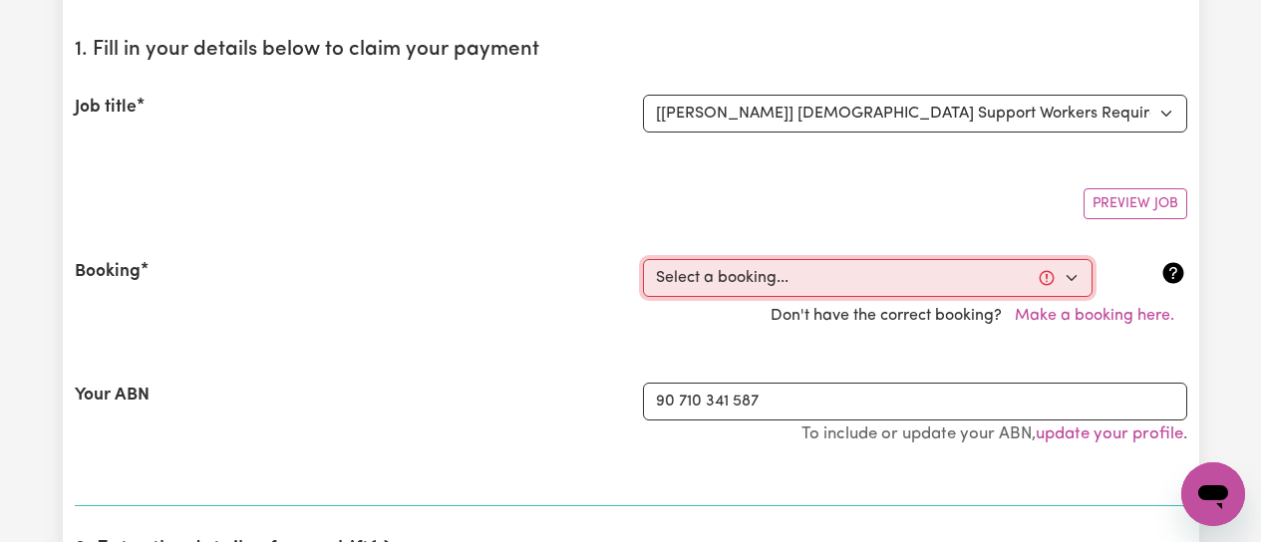
click at [1068, 286] on select "Select a booking... [DATE] 09:00am to 01:00pm (RECURRING) [DATE] 09:00am to 01:…" at bounding box center [867, 278] width 449 height 38
select select "363696"
click at [643, 259] on select "Select a booking... [DATE] 09:00am to 01:00pm (RECURRING) [DATE] 09:00am to 01:…" at bounding box center [867, 278] width 449 height 38
type input "[DATE]"
type input "10"
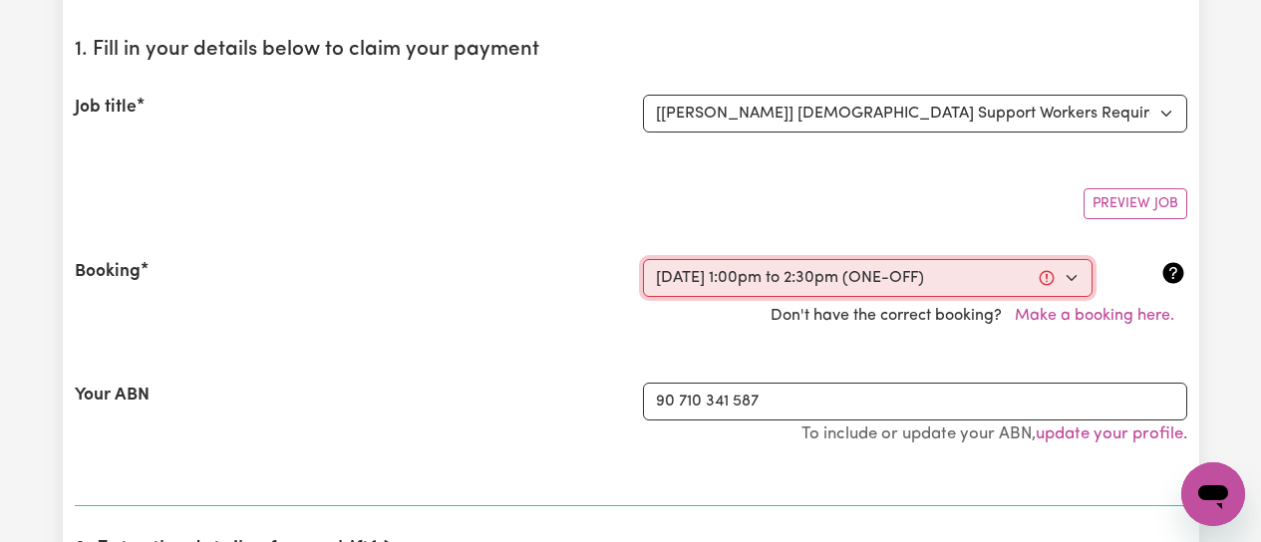
type input "9"
type input "2025"
type input "13:00"
type input "1"
type input "0"
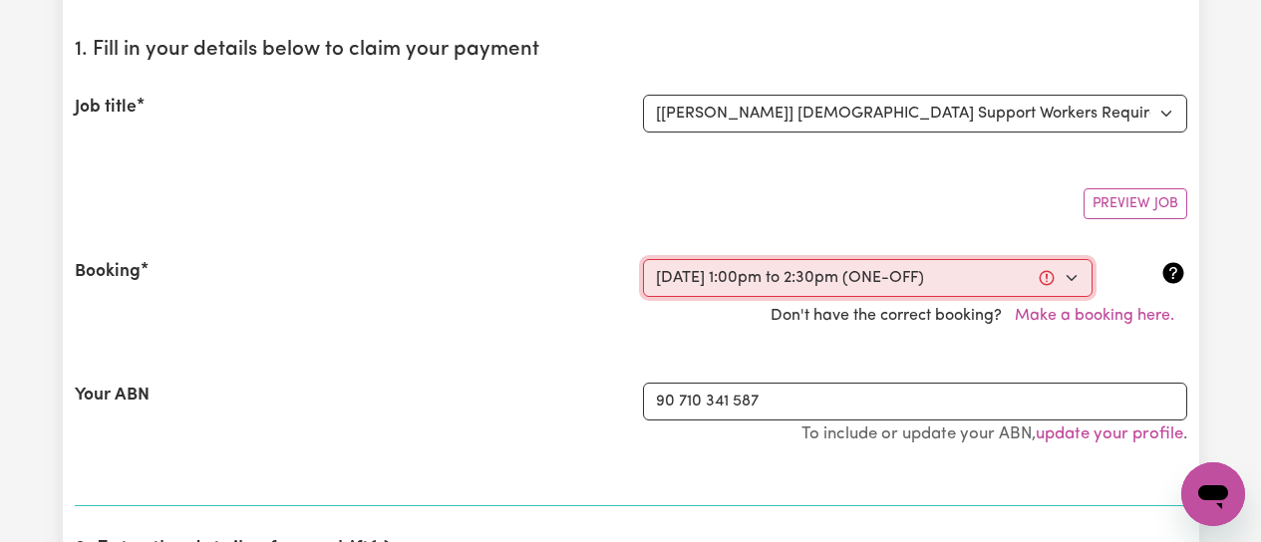
select select "pm"
type input "14:30"
type input "2"
type input "30"
select select "pm"
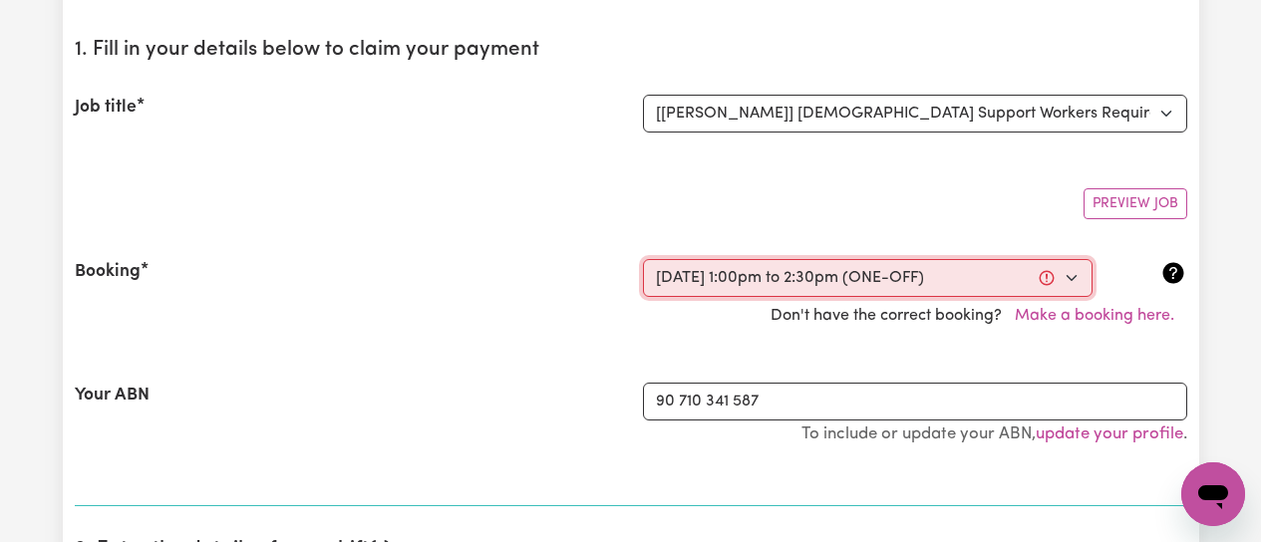
select select "50-Weekday"
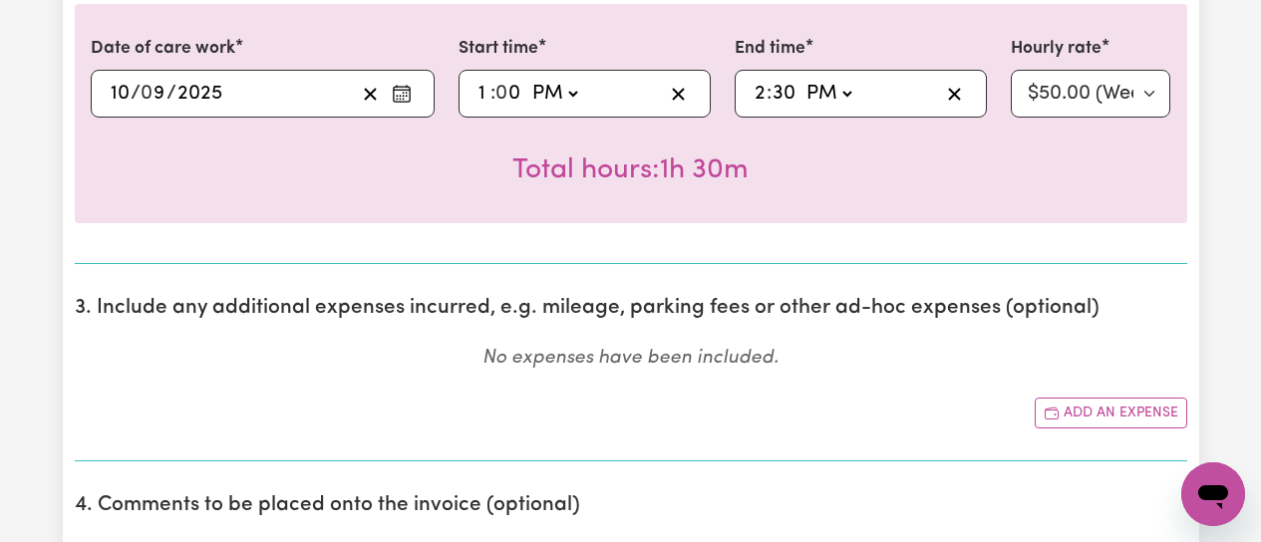
scroll to position [997, 0]
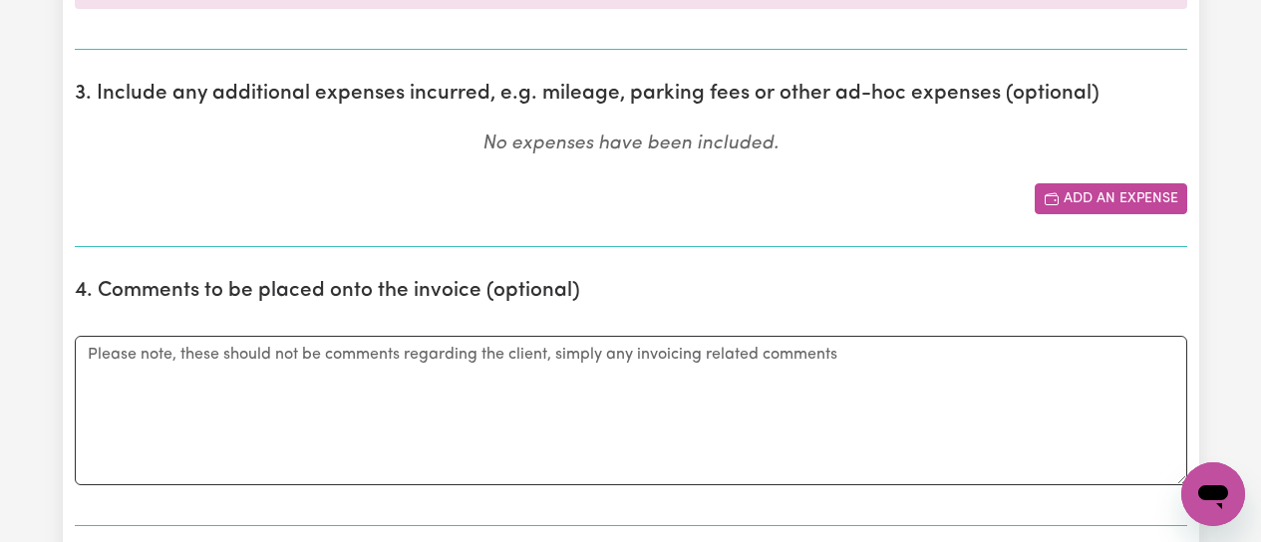
click at [1113, 198] on button "Add an expense" at bounding box center [1110, 198] width 152 height 31
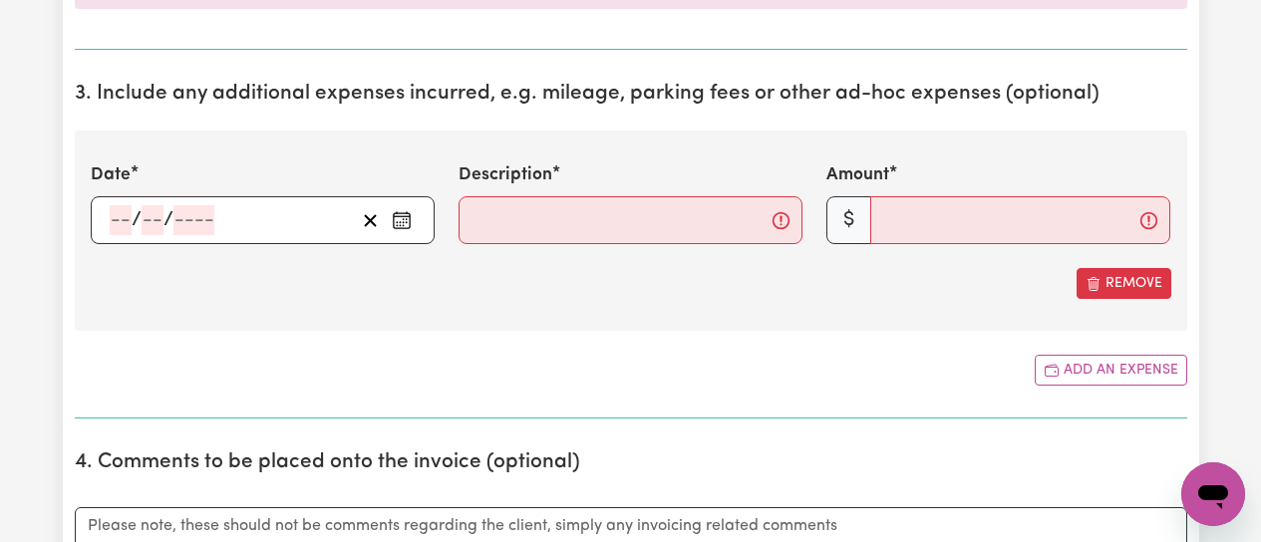
click at [404, 224] on icon "Enter the date of expense" at bounding box center [402, 220] width 20 height 20
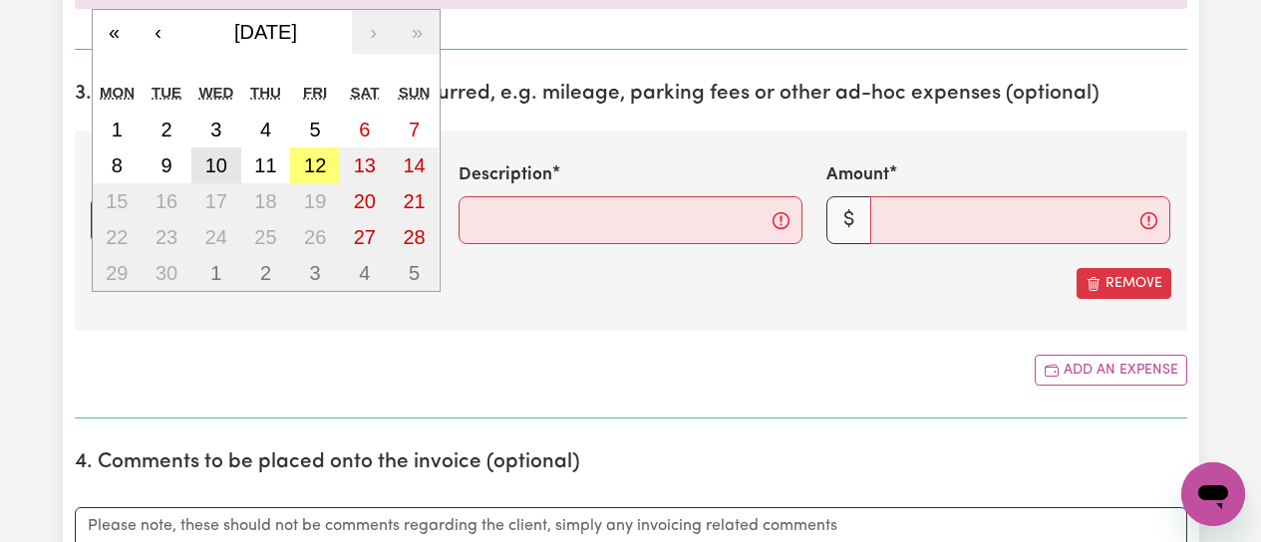
drag, startPoint x: 220, startPoint y: 160, endPoint x: 374, endPoint y: 202, distance: 159.1
click at [220, 161] on abbr "10" at bounding box center [216, 165] width 22 height 22
type input "[DATE]"
type input "10"
type input "9"
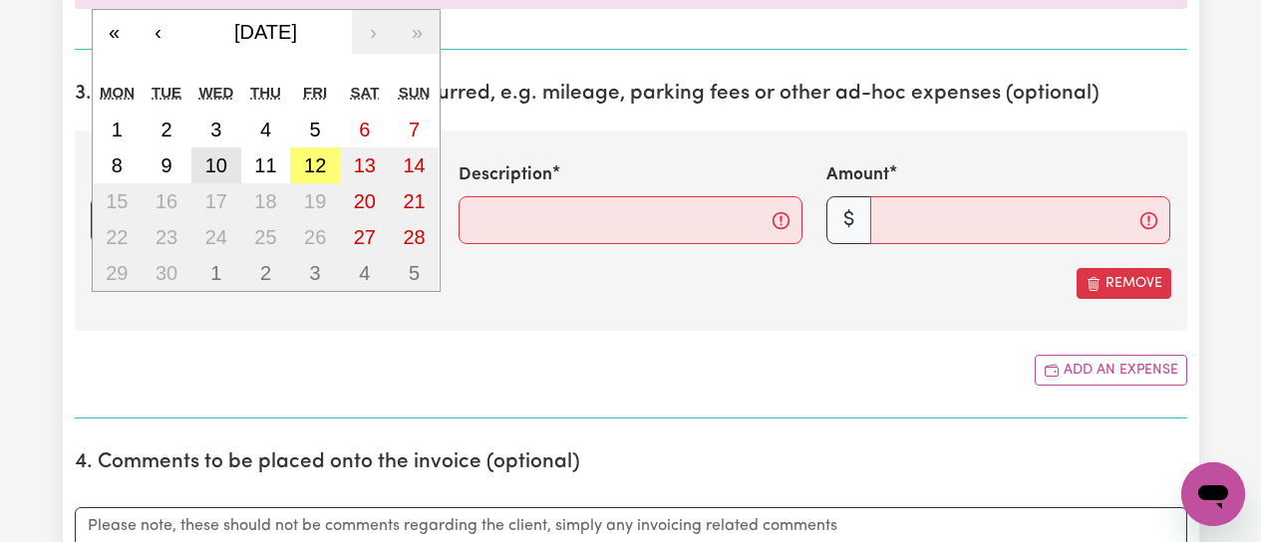
type input "2025"
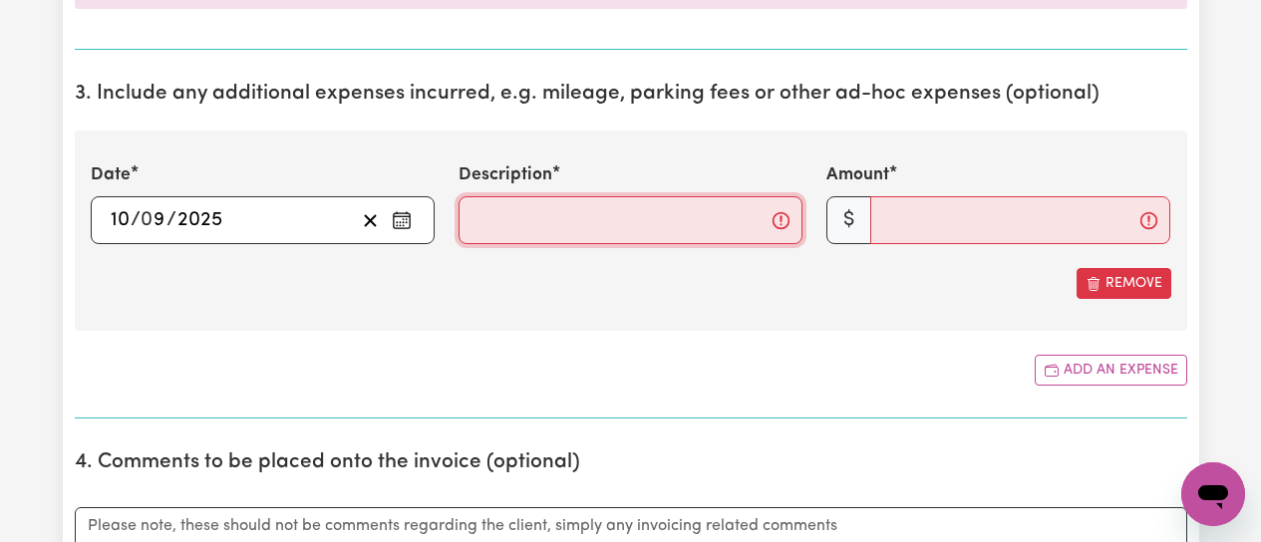
click at [508, 223] on input "Description" at bounding box center [630, 220] width 344 height 48
type input "Mileage from clients home to Windsor and return"
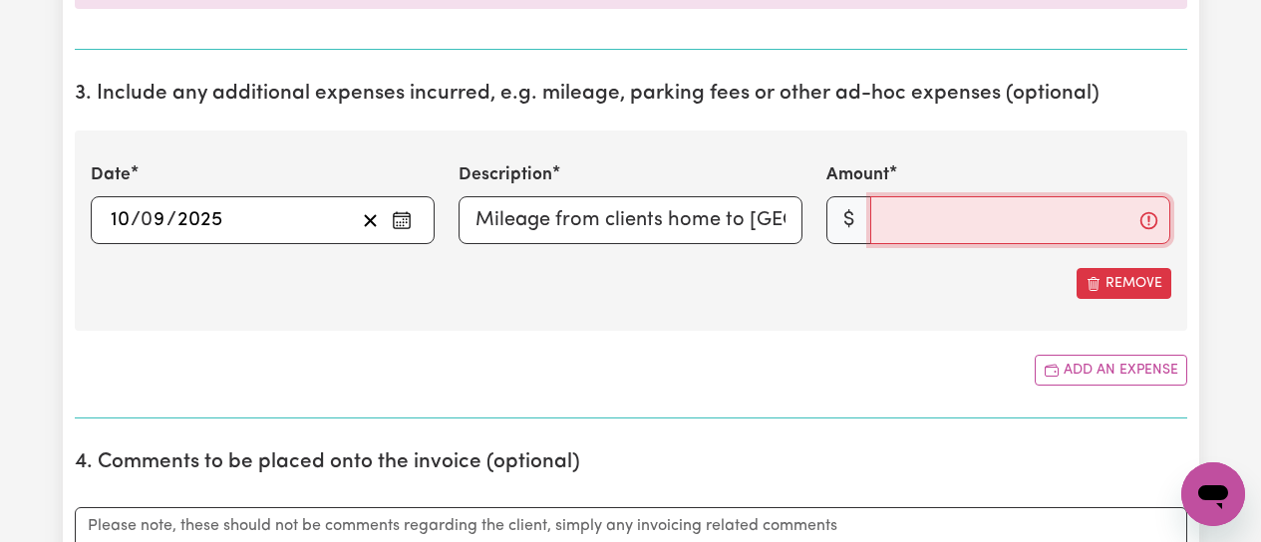
click at [944, 220] on input "Amount" at bounding box center [1020, 220] width 300 height 48
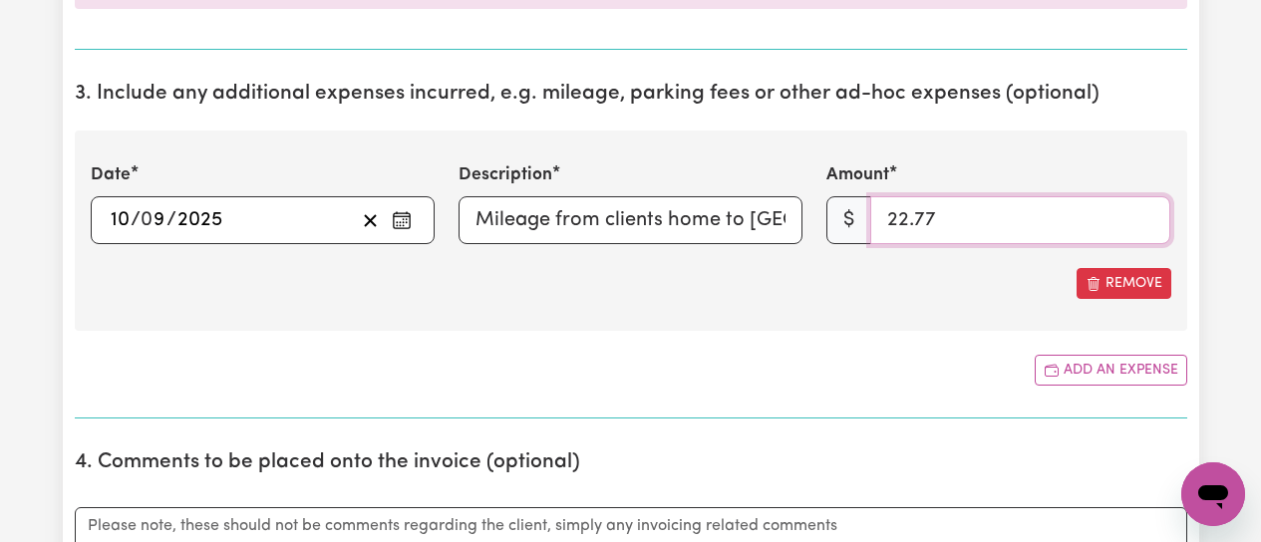
type input "22.77"
click at [889, 306] on div "Date 2025-09-10 10 / 0 9 / 2025 « ‹ September 2025 › » Mon Tue Wed Thu Fri Sat …" at bounding box center [631, 231] width 1112 height 200
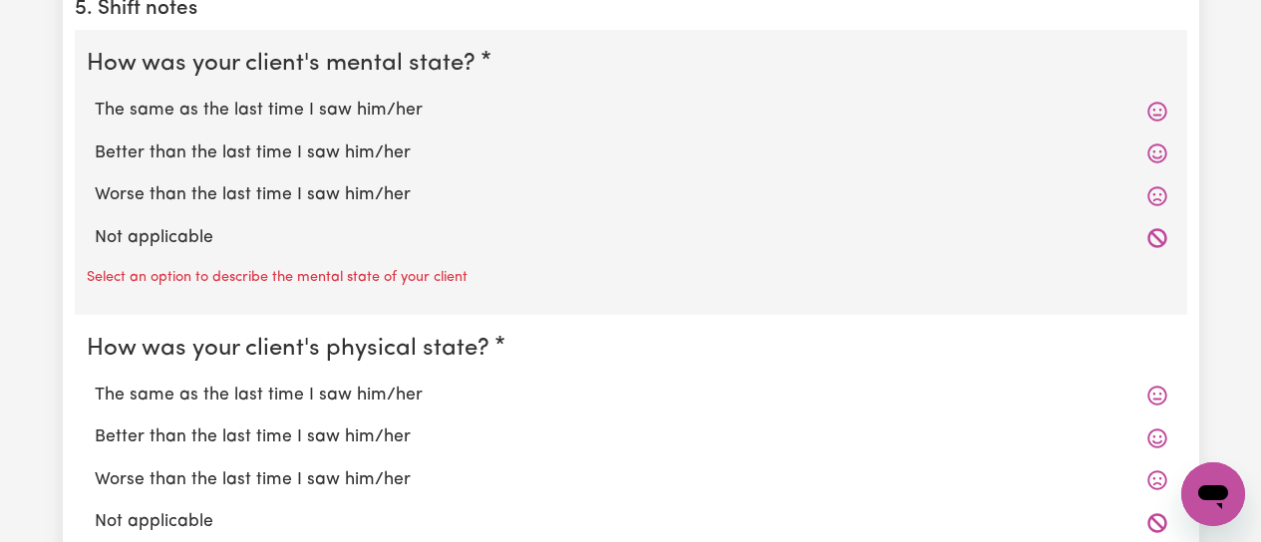
scroll to position [1694, 0]
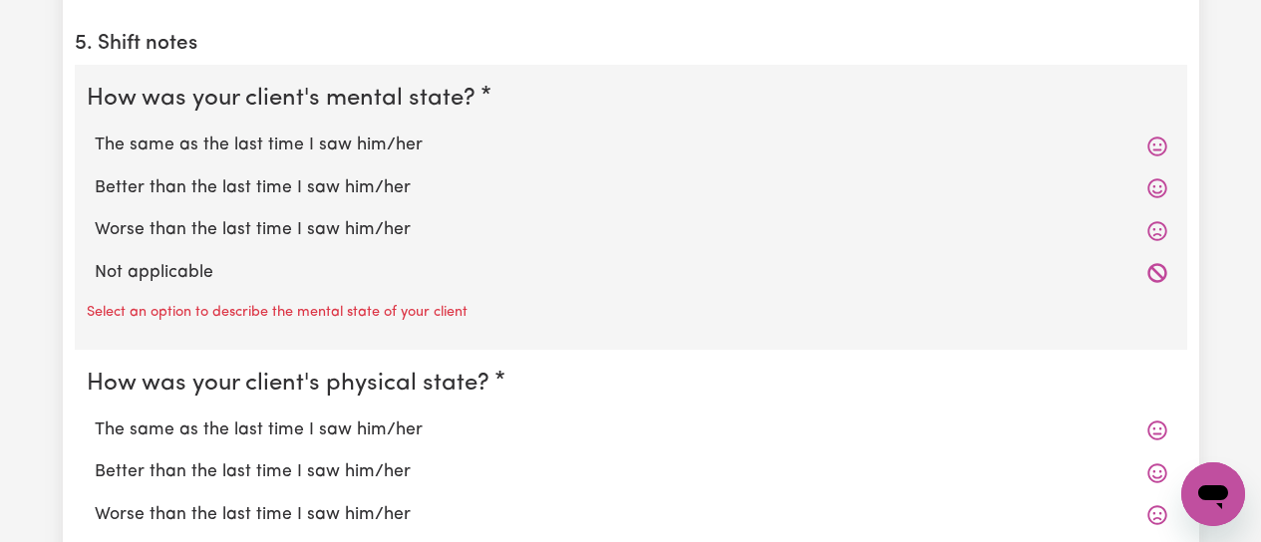
click at [248, 147] on label "The same as the last time I saw him/her" at bounding box center [631, 146] width 1072 height 26
click at [95, 133] on input "The same as the last time I saw him/her" at bounding box center [94, 132] width 1 height 1
radio input "true"
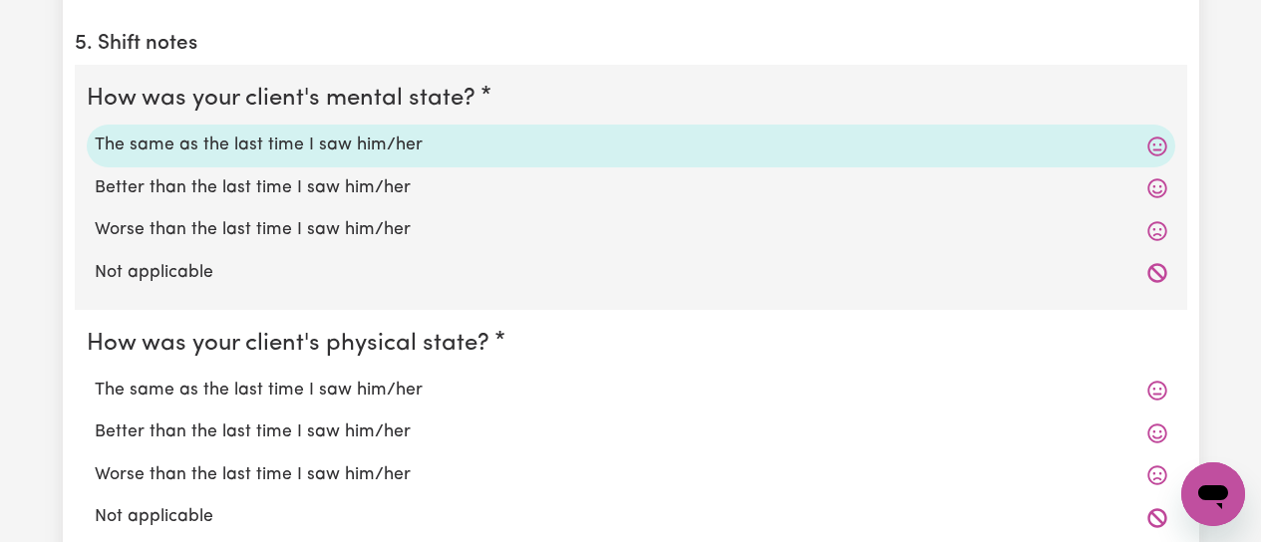
click at [207, 397] on label "The same as the last time I saw him/her" at bounding box center [631, 391] width 1072 height 26
click at [95, 378] on input "The same as the last time I saw him/her" at bounding box center [94, 377] width 1 height 1
radio input "true"
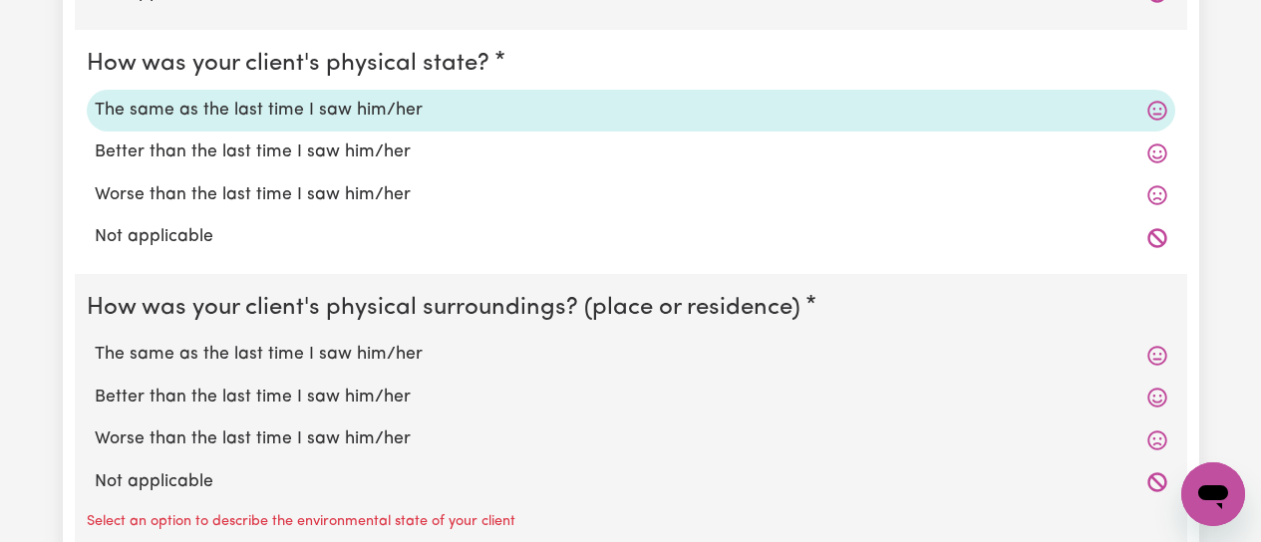
scroll to position [1993, 0]
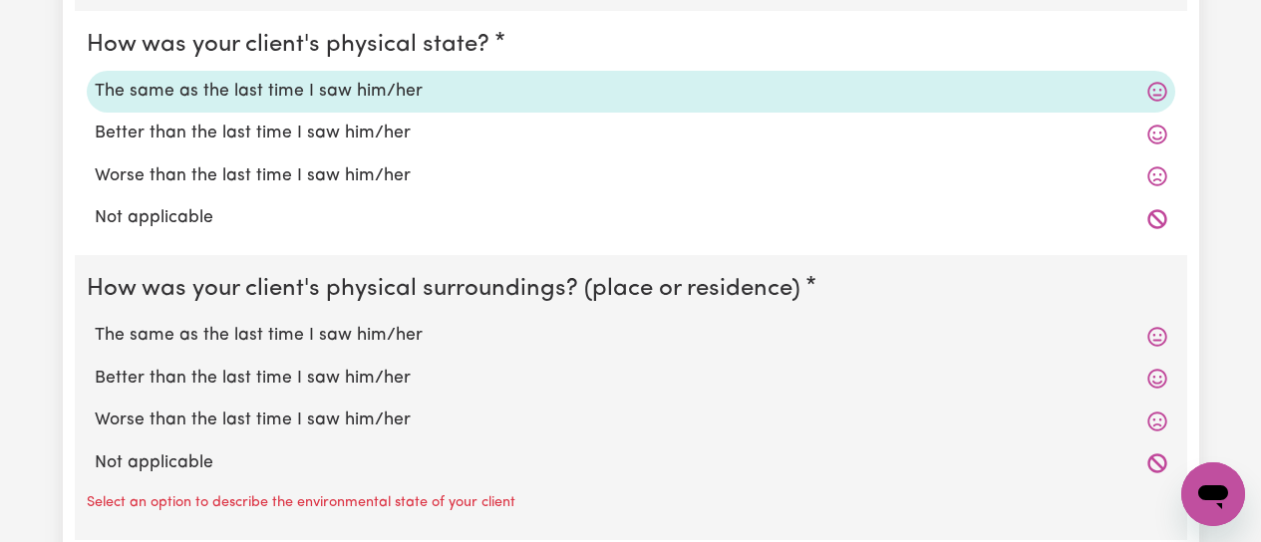
click at [259, 329] on label "The same as the last time I saw him/her" at bounding box center [631, 336] width 1072 height 26
click at [95, 323] on input "The same as the last time I saw him/her" at bounding box center [94, 322] width 1 height 1
radio input "true"
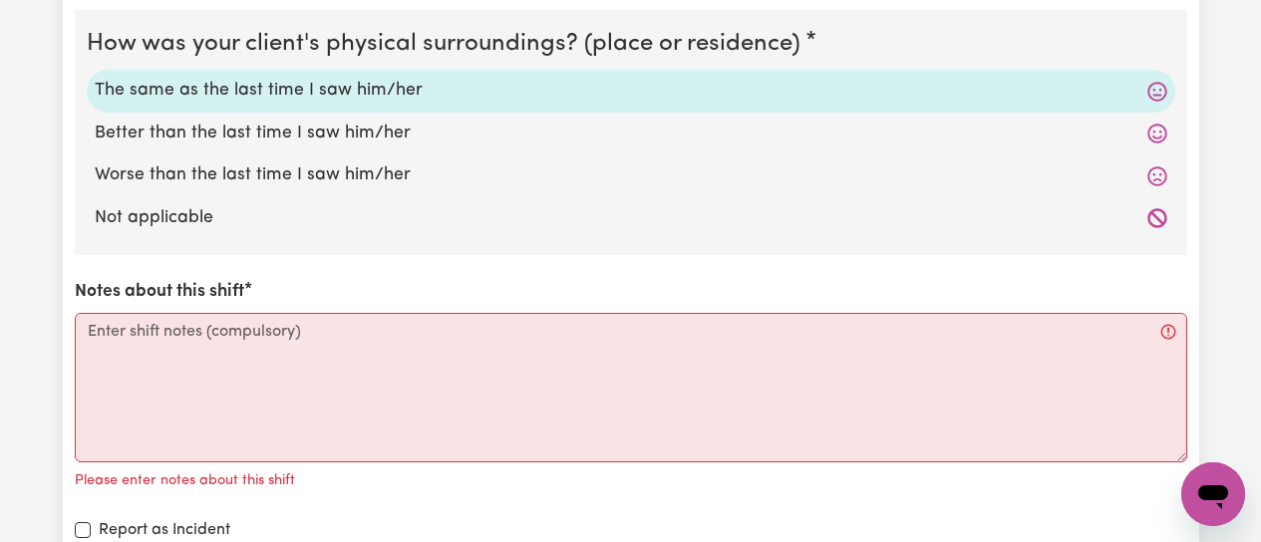
scroll to position [2292, 0]
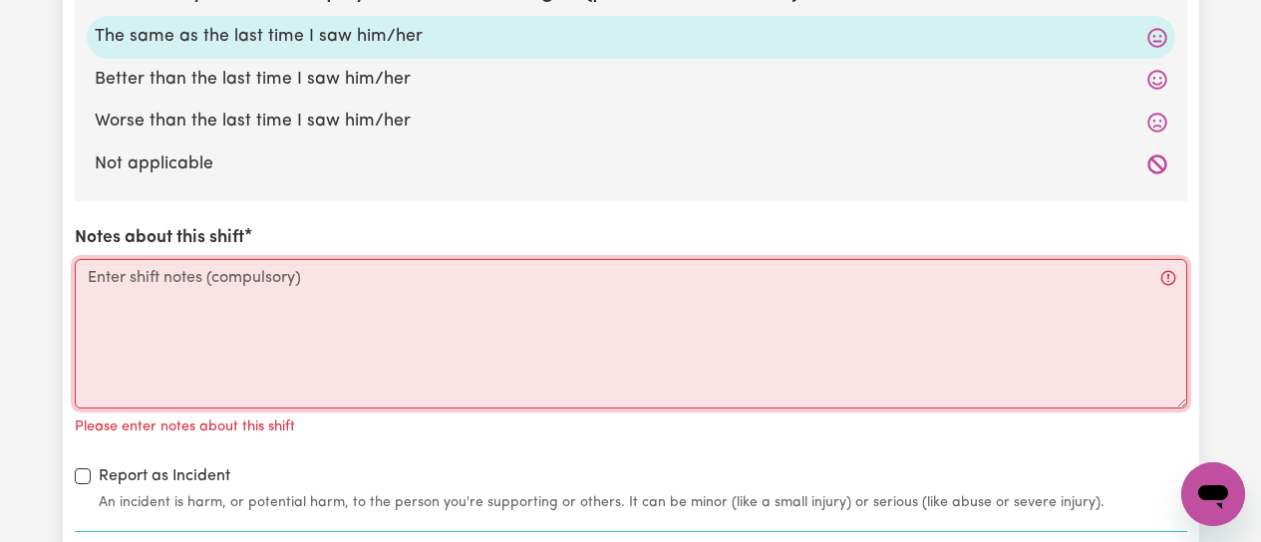
click at [195, 290] on textarea "Notes about this shift" at bounding box center [631, 333] width 1112 height 149
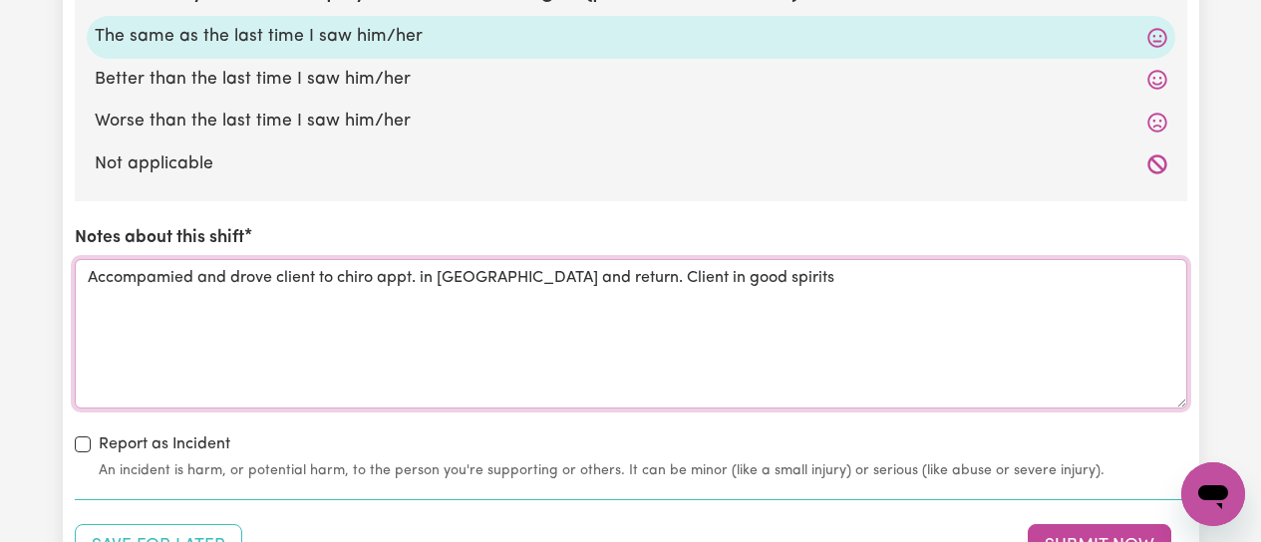
click at [751, 323] on textarea "Accompamied and drove client to chiro appt. in Windsor and return. Client in go…" at bounding box center [631, 333] width 1112 height 149
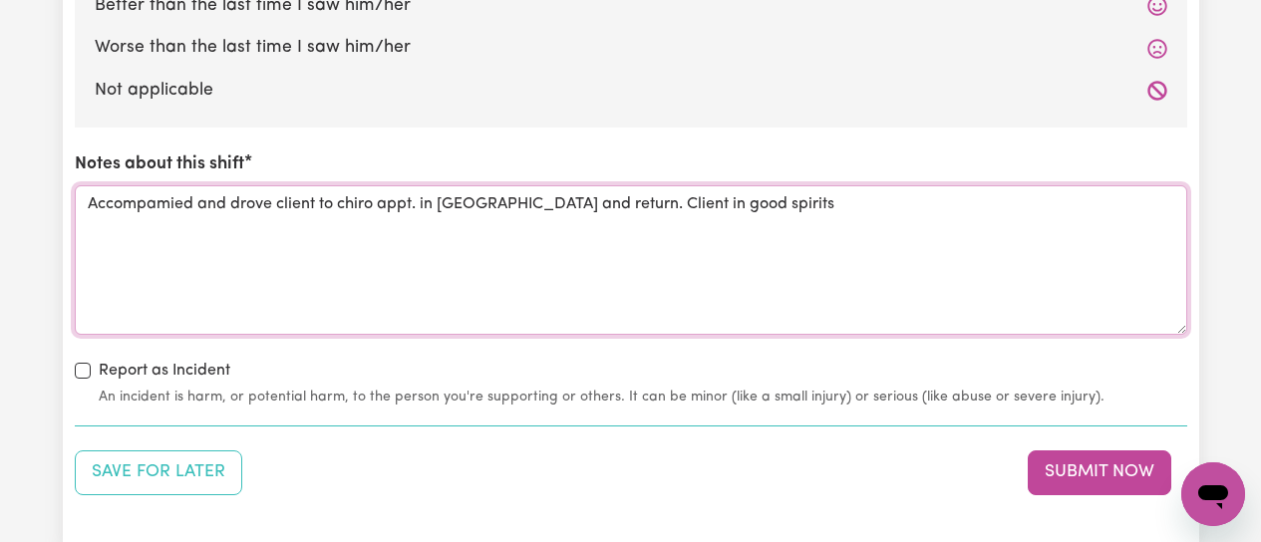
scroll to position [2492, 0]
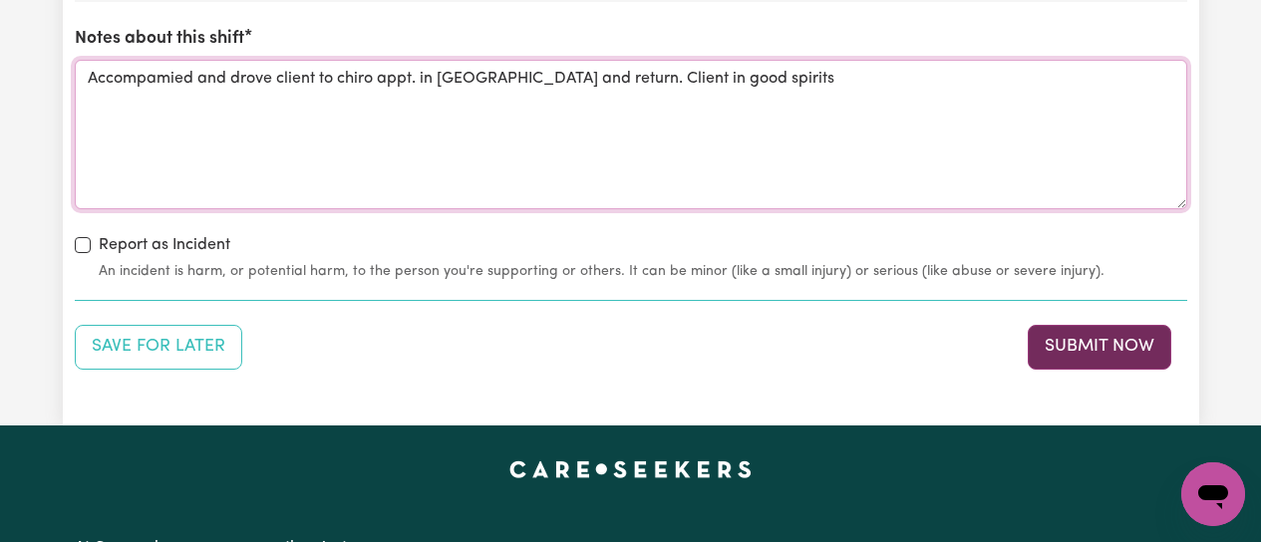
type textarea "Accompamied and drove client to chiro appt. in Windsor and return. Client in go…"
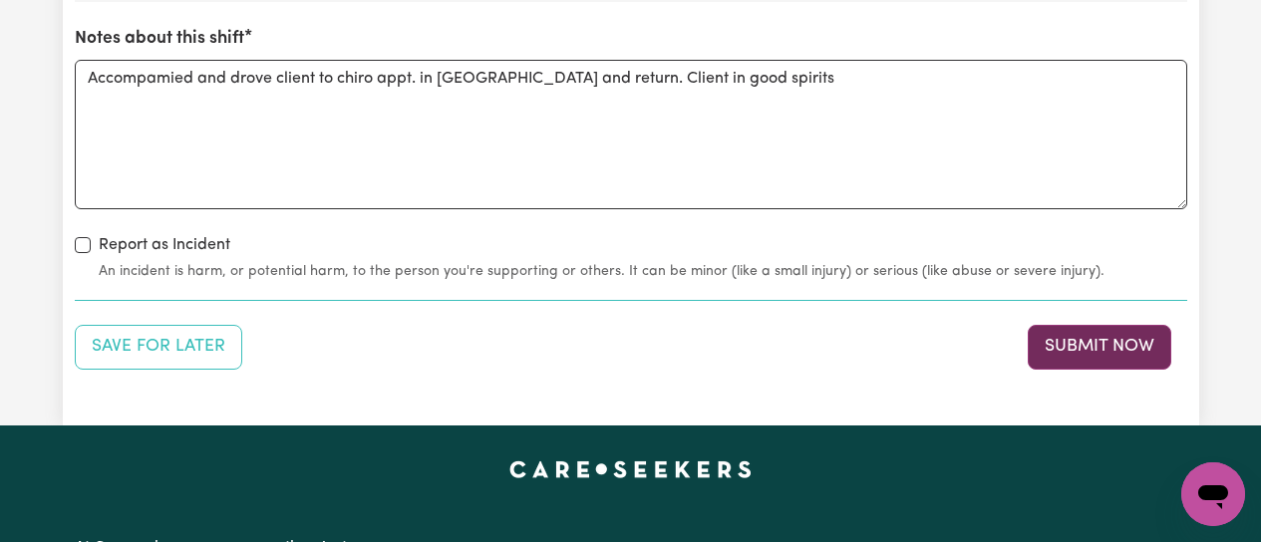
click at [1087, 334] on button "Submit Now" at bounding box center [1100, 347] width 144 height 44
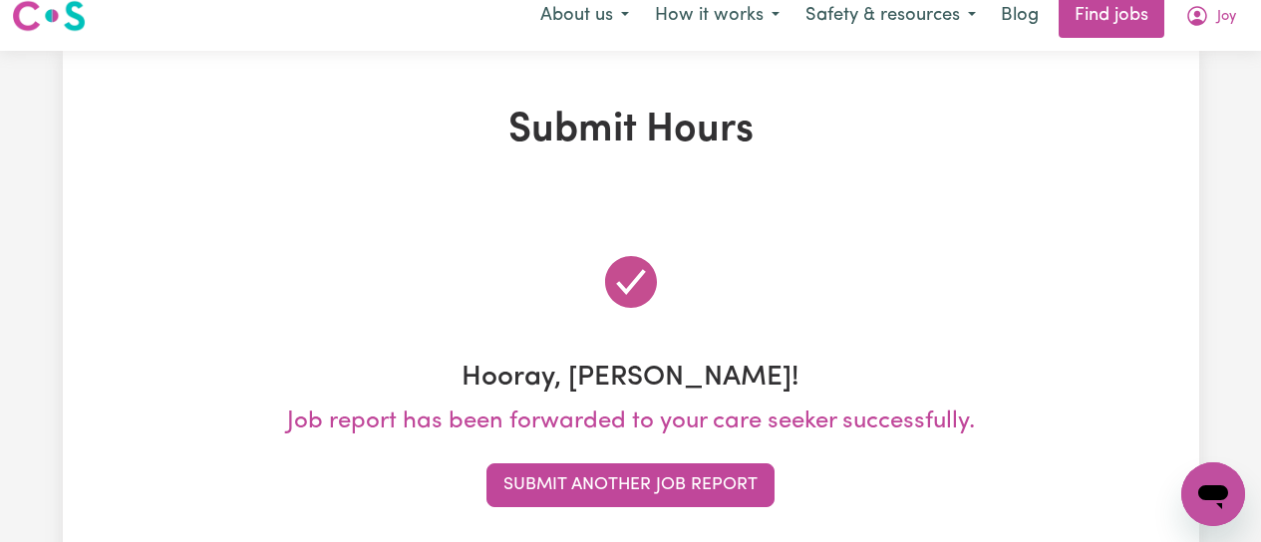
scroll to position [0, 0]
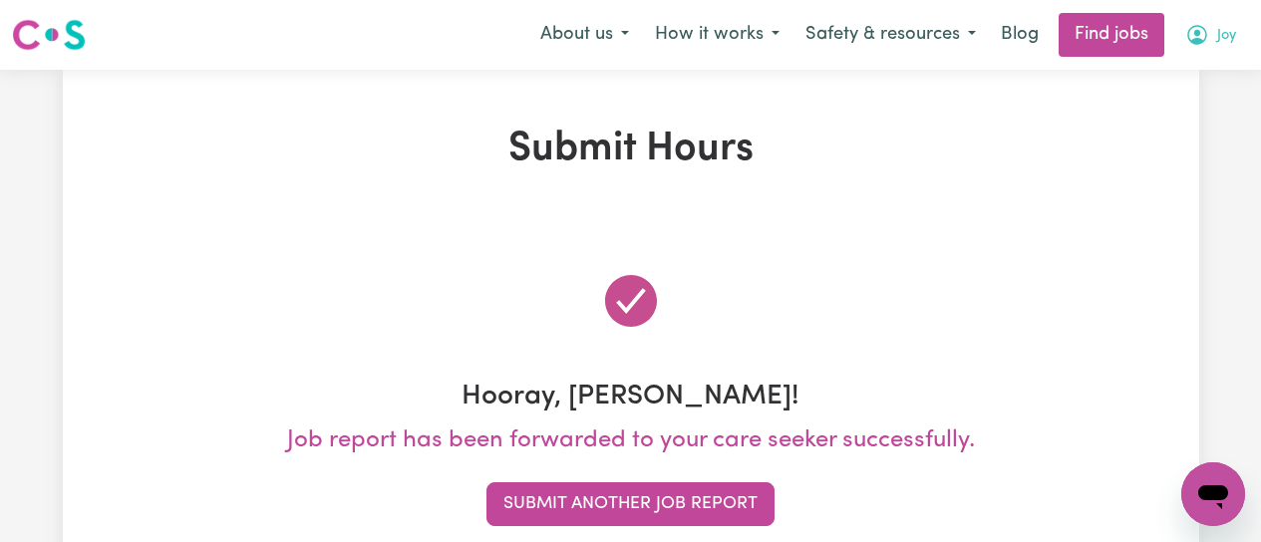
click at [1208, 30] on icon "My Account" at bounding box center [1197, 35] width 24 height 24
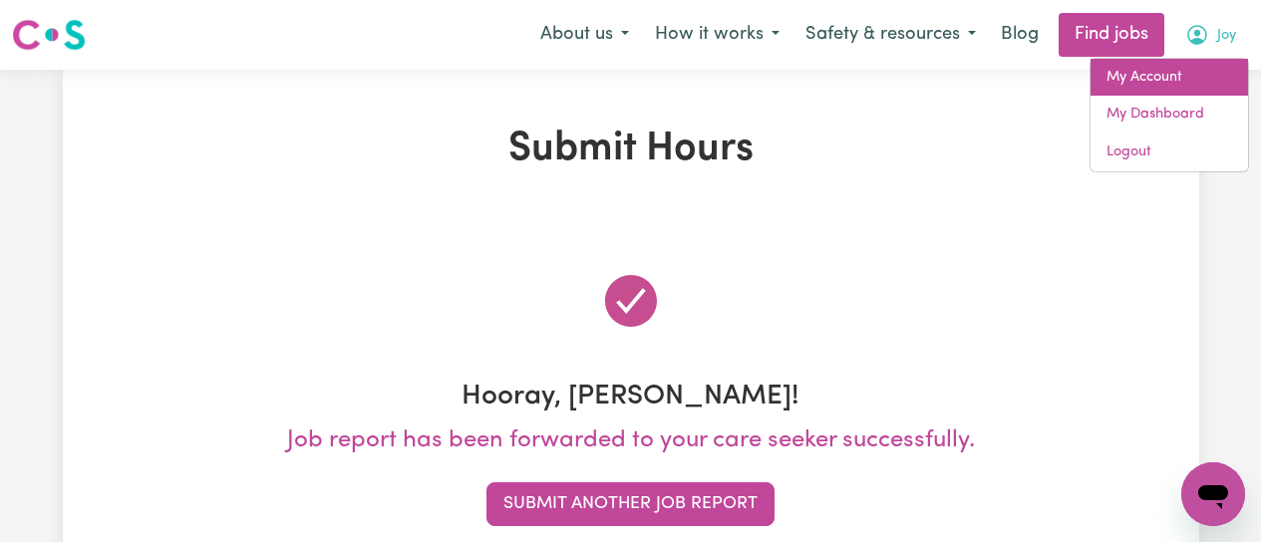
click at [1182, 79] on link "My Account" at bounding box center [1168, 78] width 157 height 38
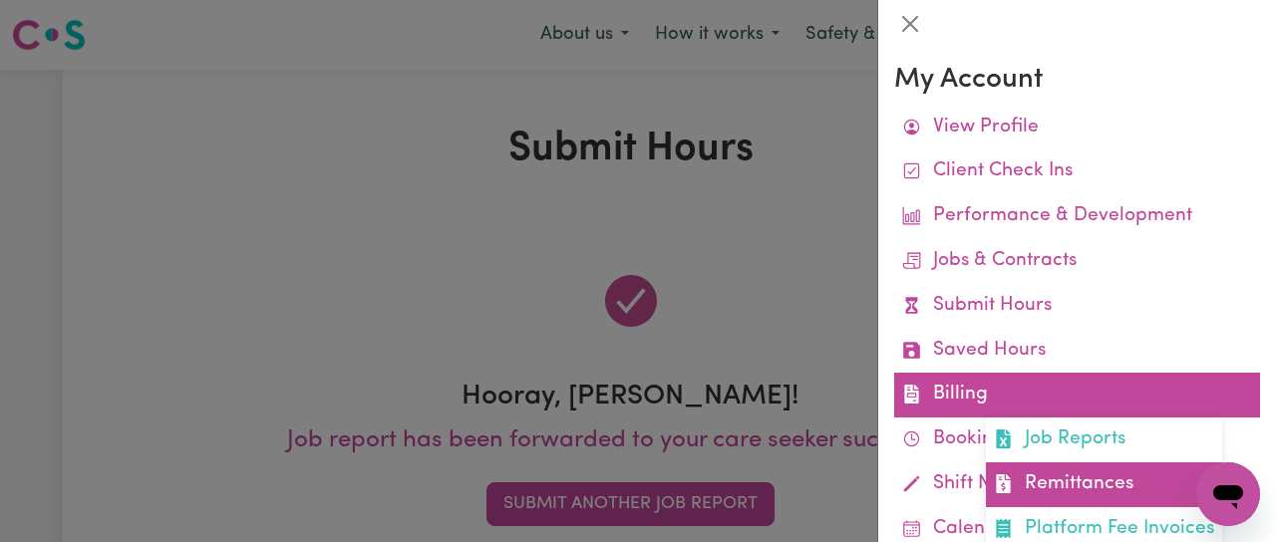
click at [1095, 491] on link "Remittances" at bounding box center [1104, 484] width 236 height 45
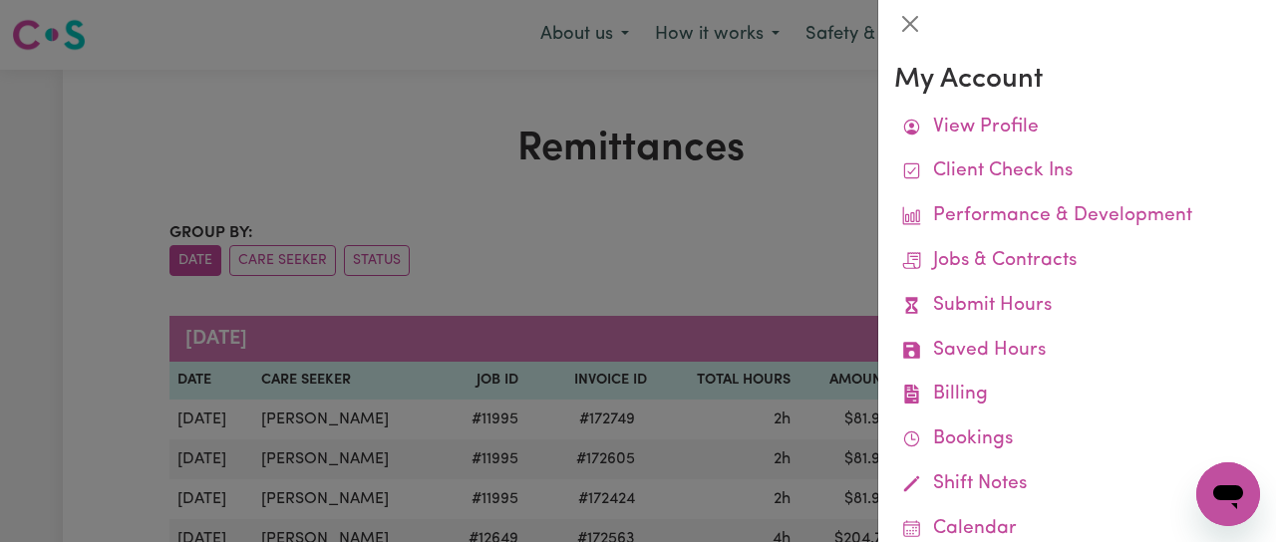
click at [614, 250] on div at bounding box center [638, 271] width 1276 height 542
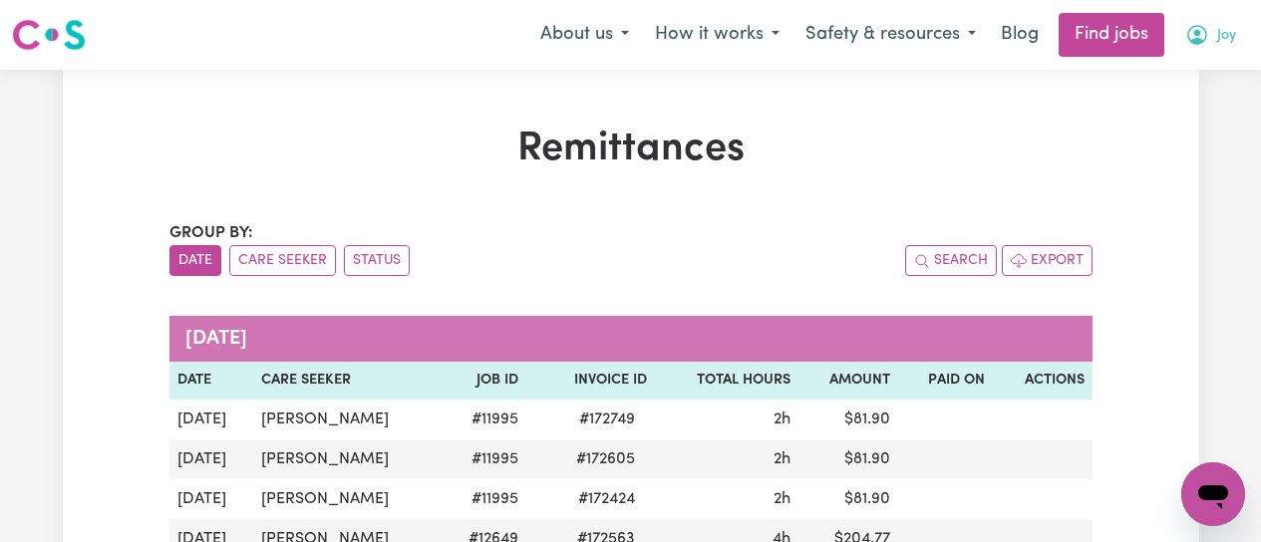
click at [1196, 33] on icon "My Account" at bounding box center [1197, 33] width 6 height 7
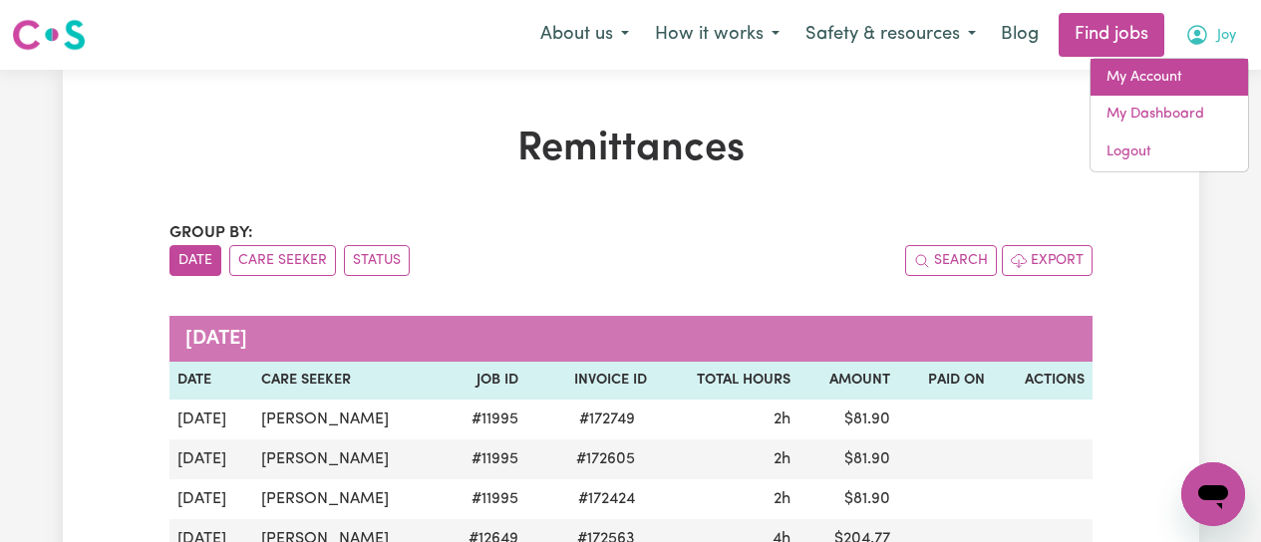
click at [1164, 73] on link "My Account" at bounding box center [1168, 78] width 157 height 38
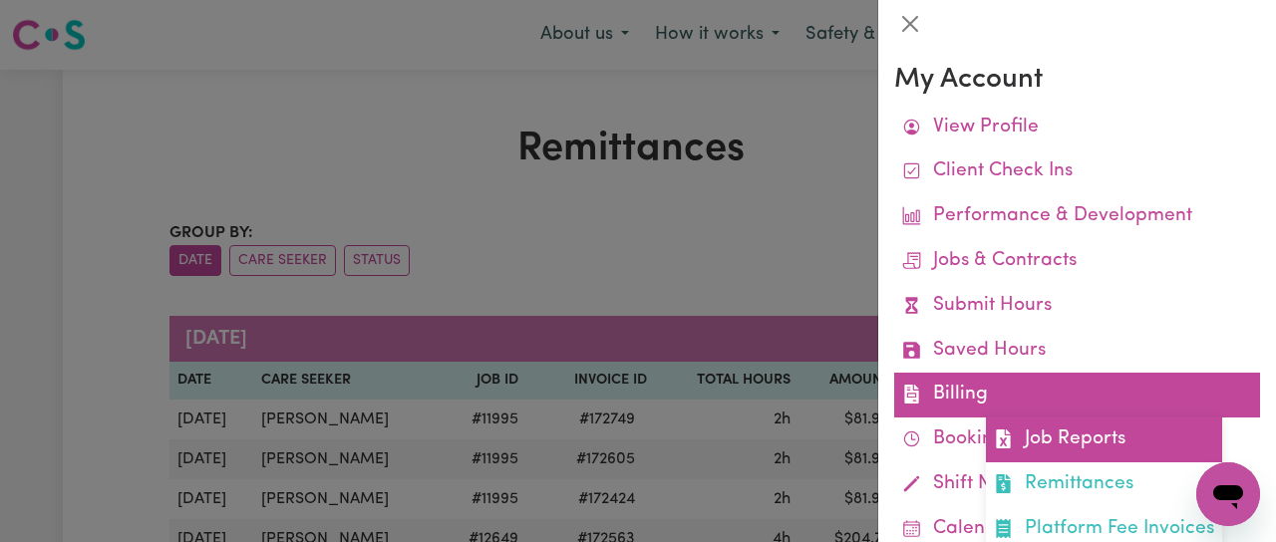
click at [1065, 440] on link "Job Reports" at bounding box center [1104, 440] width 236 height 45
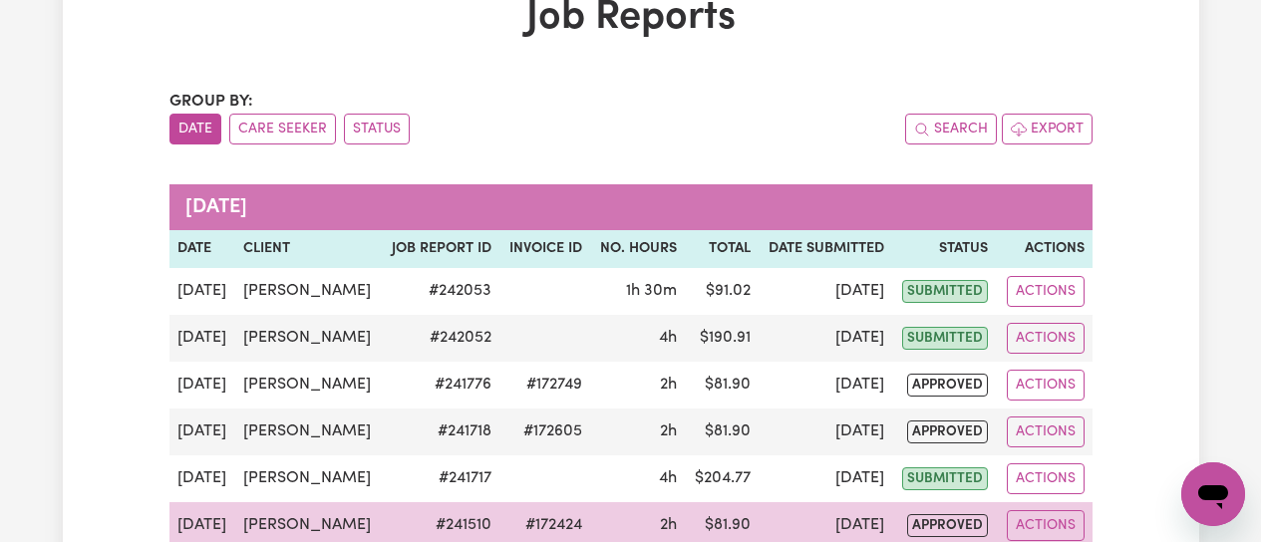
scroll to position [299, 0]
